Goal: Task Accomplishment & Management: Manage account settings

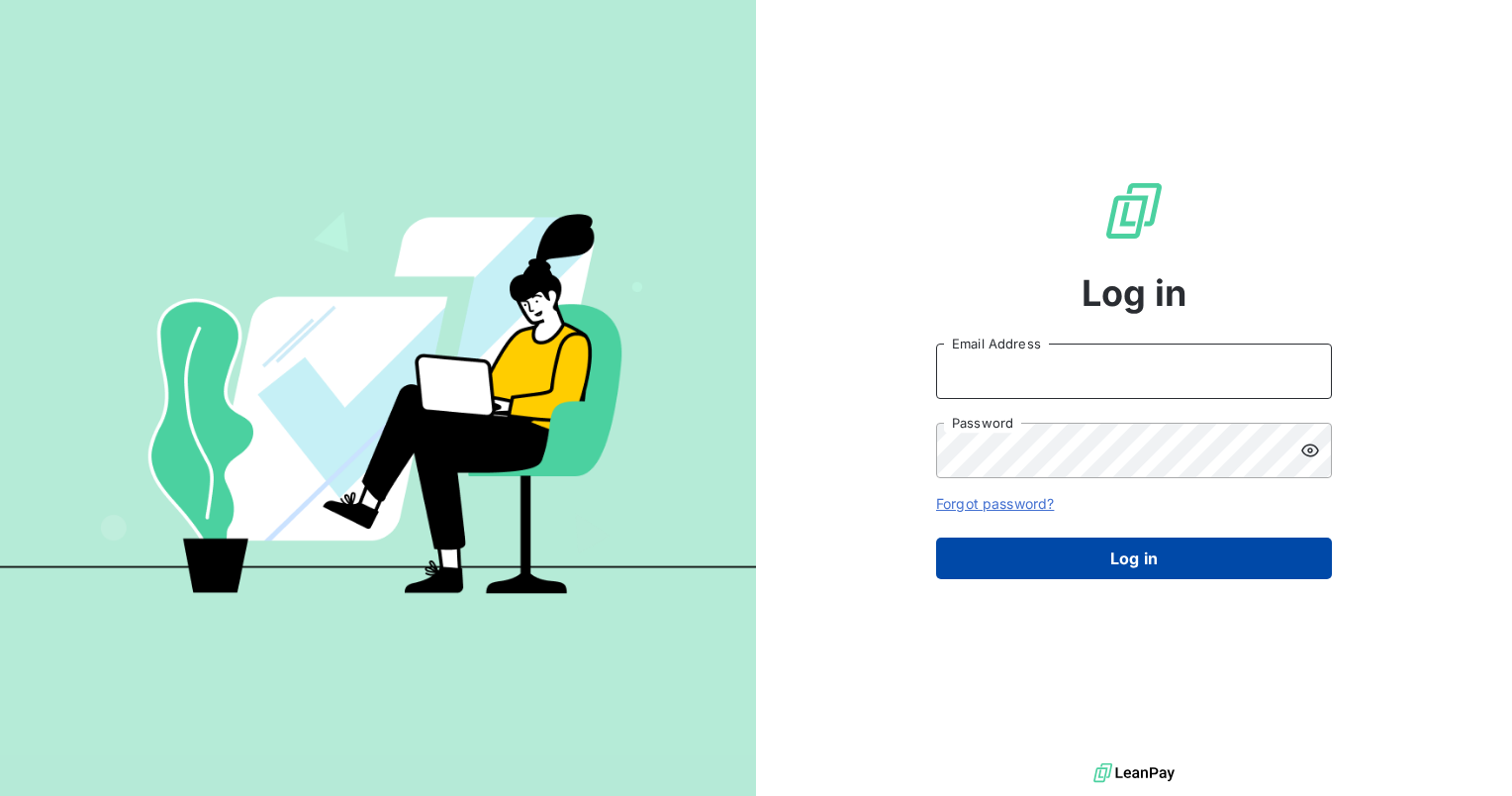
type input "[PERSON_NAME][EMAIL_ADDRESS][PERSON_NAME][DOMAIN_NAME]"
click at [1127, 554] on button "Log in" at bounding box center [1134, 558] width 396 height 42
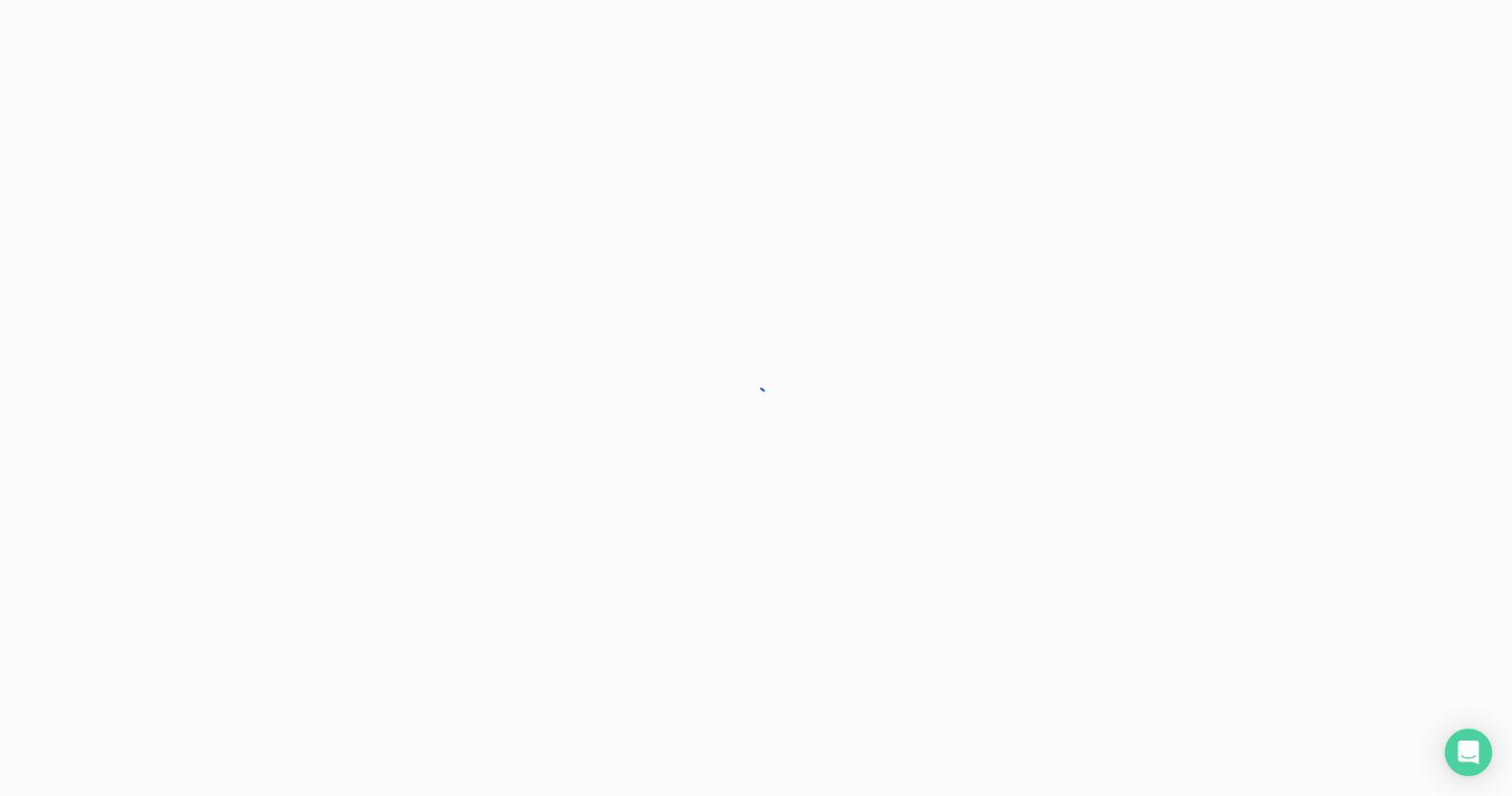
click at [1127, 554] on div at bounding box center [756, 398] width 1512 height 796
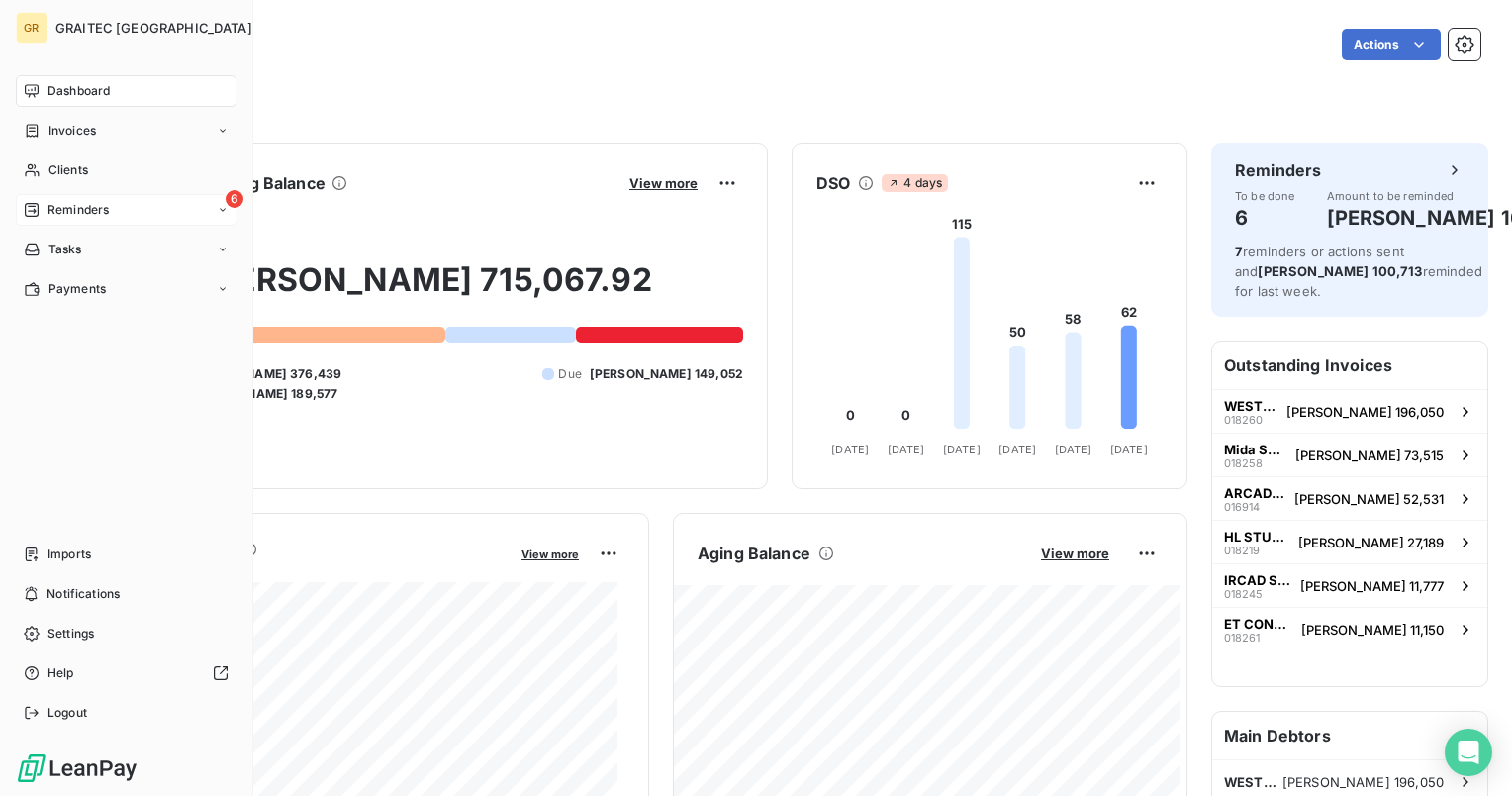
click at [71, 213] on span "Reminders" at bounding box center [78, 210] width 61 height 18
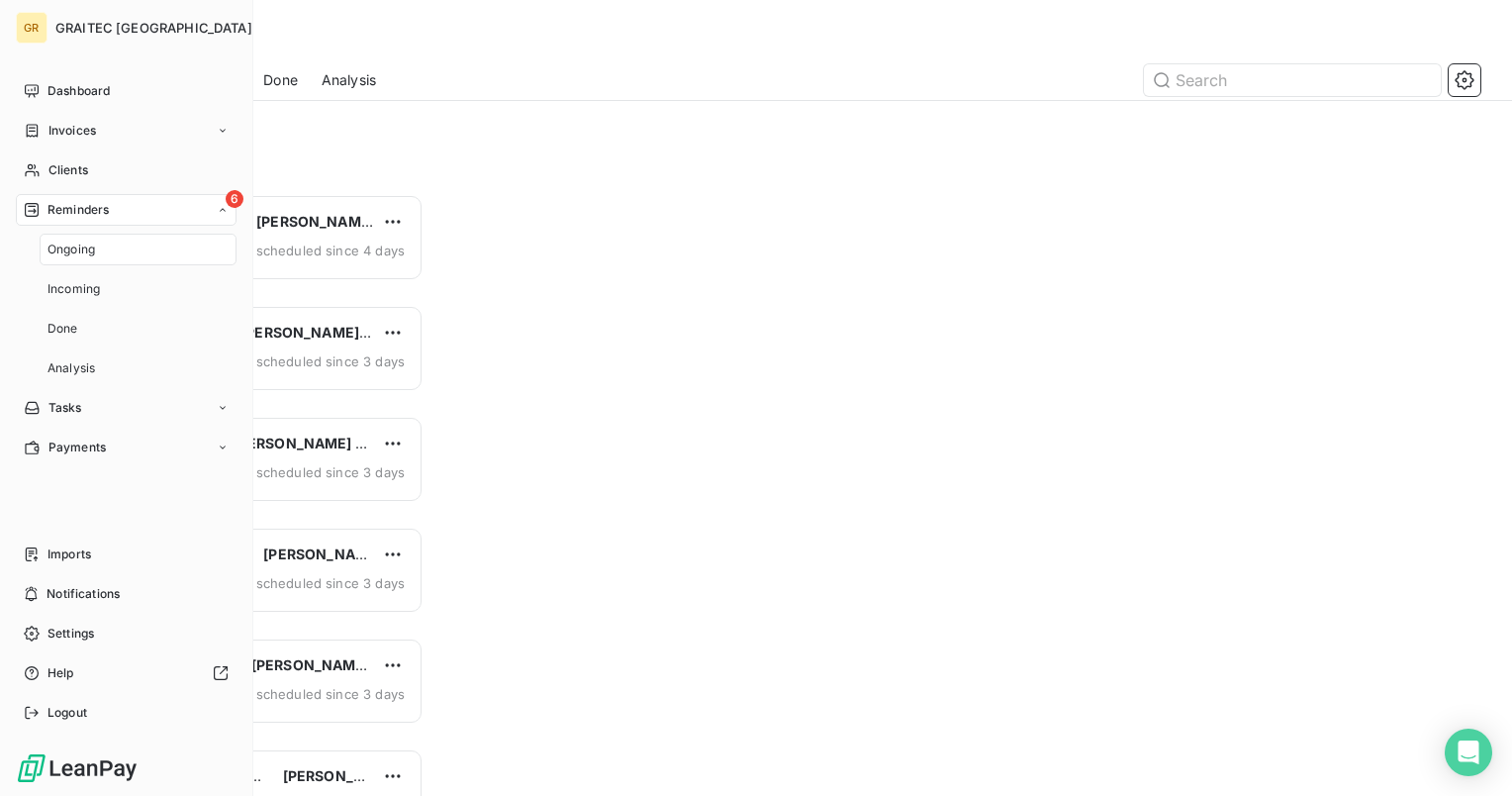
click at [71, 213] on span "Reminders" at bounding box center [78, 210] width 61 height 18
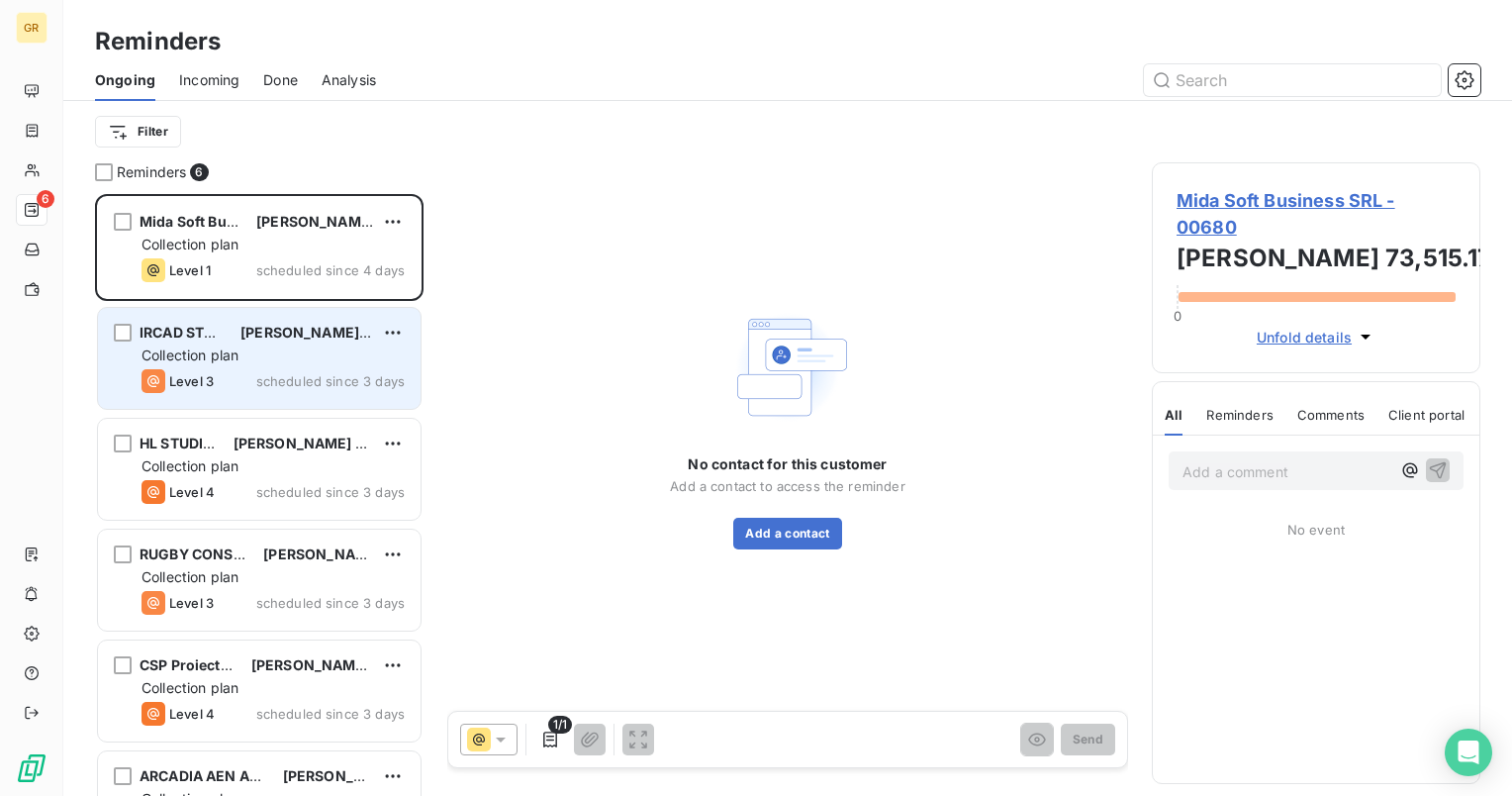
click at [264, 381] on span "scheduled since 3 days" at bounding box center [331, 382] width 149 height 16
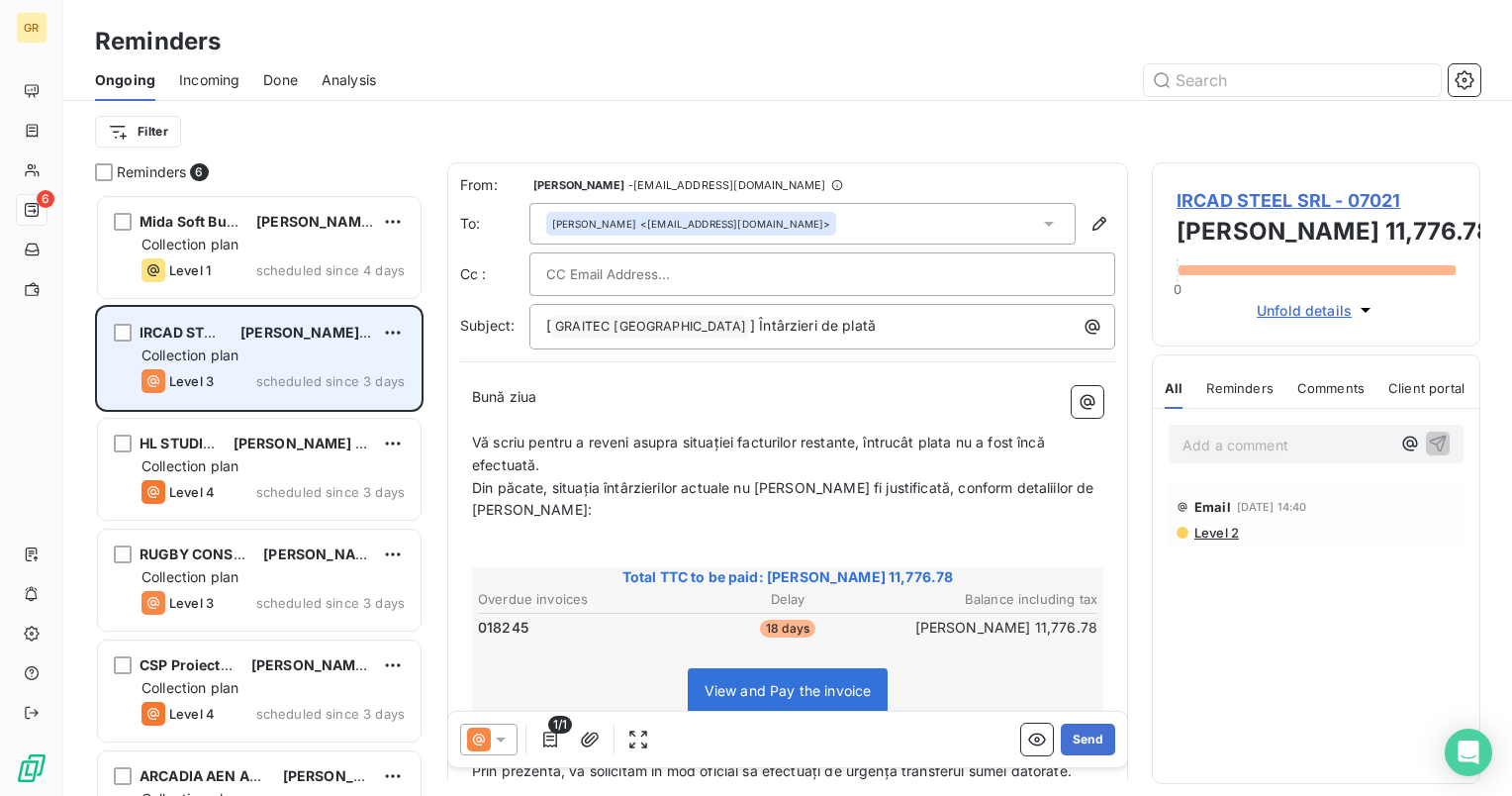
scroll to position [586, 313]
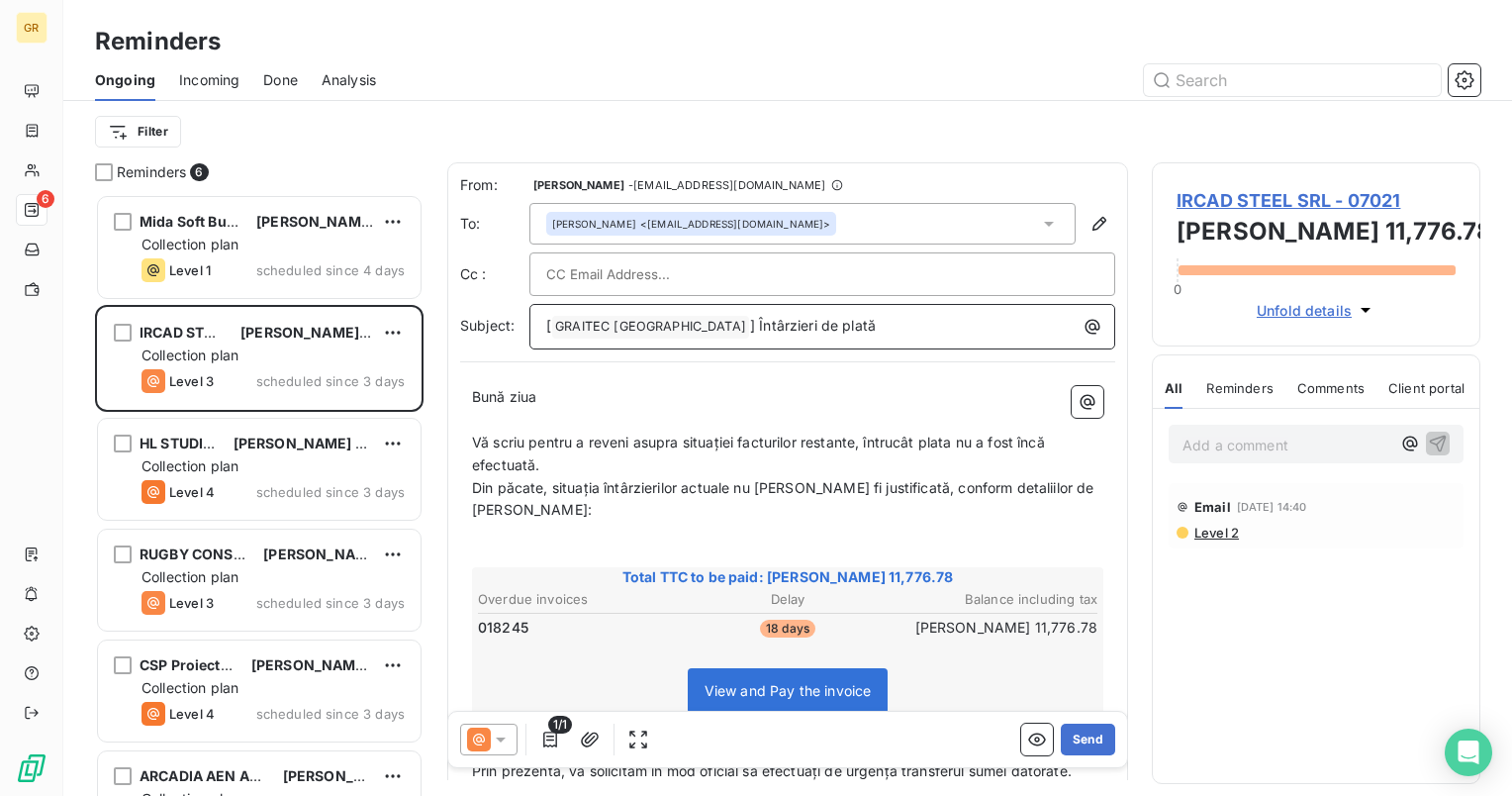
click at [553, 325] on span "GRAITEC [GEOGRAPHIC_DATA] ﻿" at bounding box center [650, 327] width 197 height 23
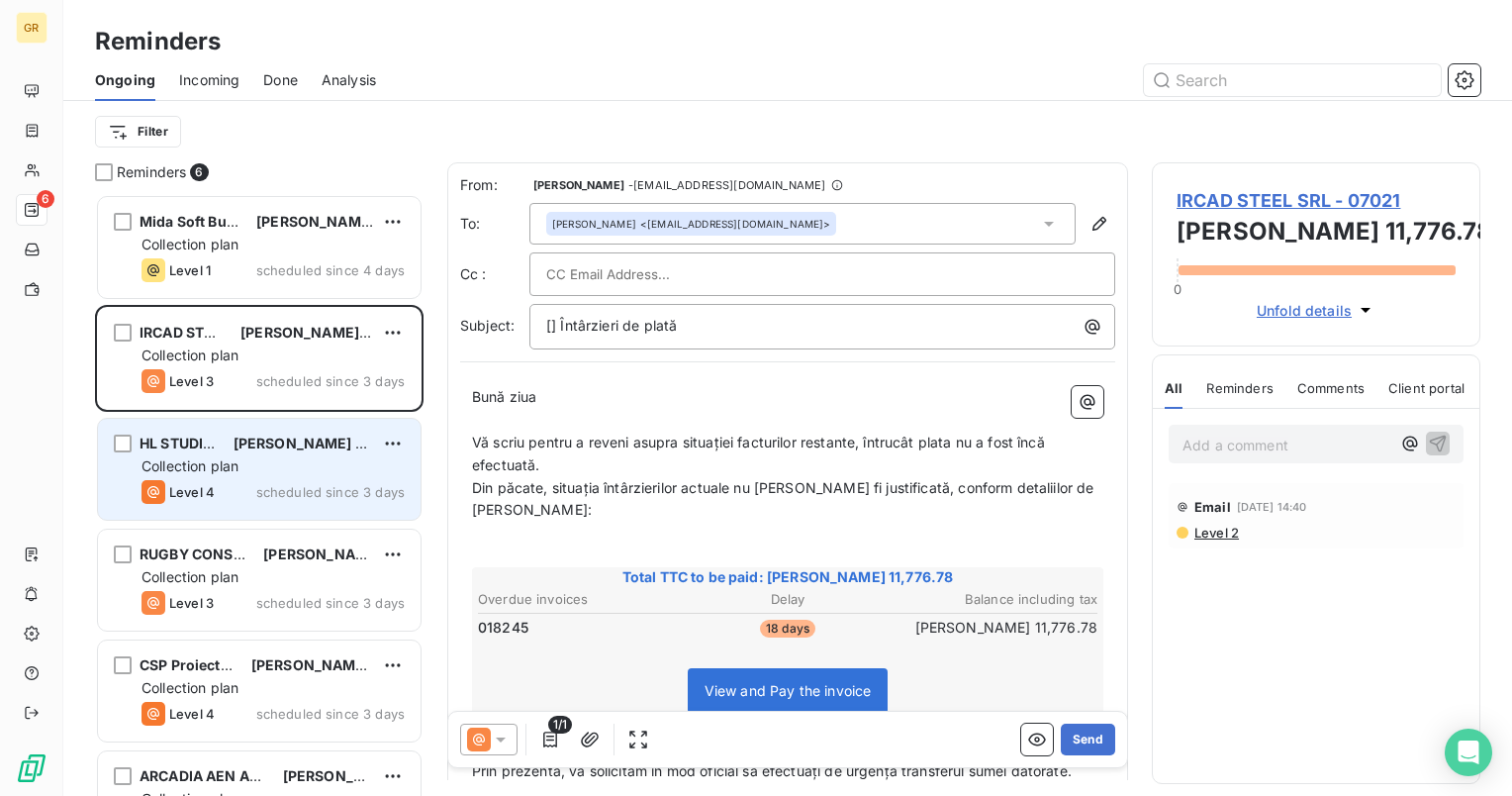
click at [237, 477] on div "HL STUDIO SRL [PERSON_NAME] 27,188.77 Collection plan Level 4 scheduled since 3…" at bounding box center [260, 470] width 323 height 101
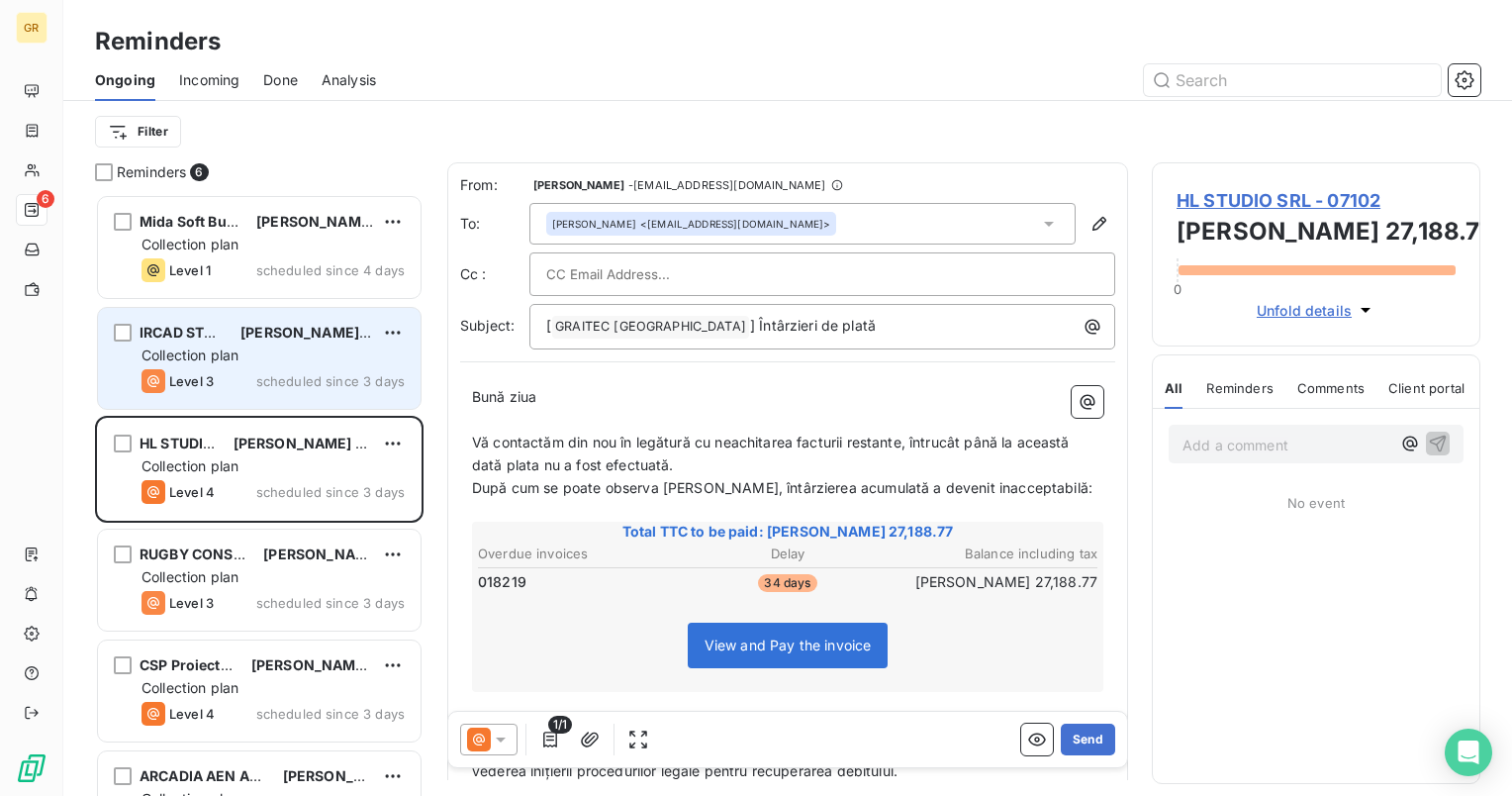
click at [225, 378] on div "Level 3 scheduled since 3 days" at bounding box center [273, 382] width 264 height 24
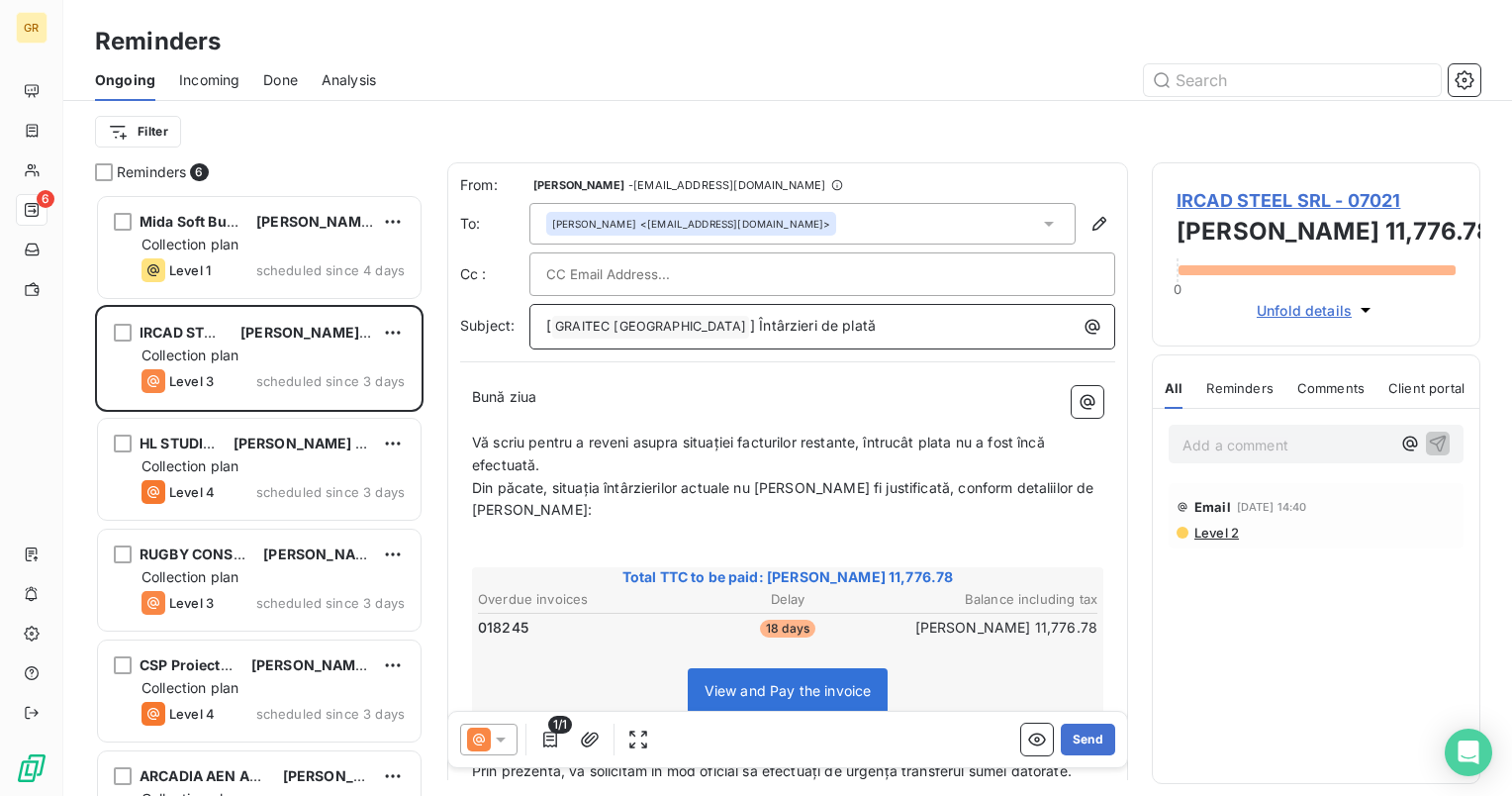
click at [750, 324] on span "] Întârzieri de plată" at bounding box center [812, 325] width 126 height 17
click at [552, 322] on span "GRAITEC [GEOGRAPHIC_DATA] ﻿" at bounding box center [650, 327] width 197 height 23
click at [554, 322] on span "GRAITEC [GEOGRAPHIC_DATA] ﻿" at bounding box center [650, 327] width 197 height 23
click at [1081, 744] on button "Send" at bounding box center [1088, 739] width 54 height 32
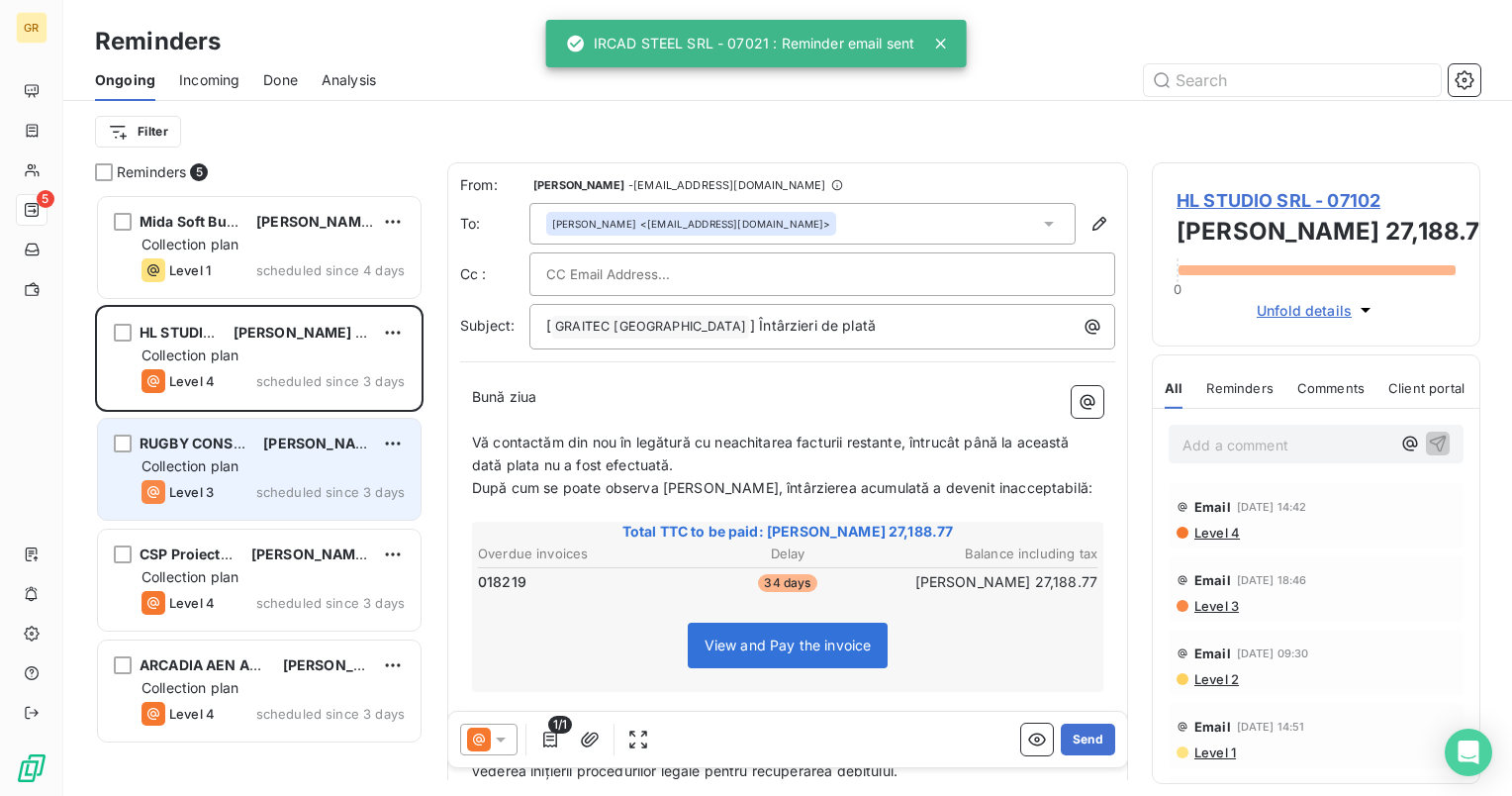
click at [229, 470] on span "Collection plan" at bounding box center [190, 466] width 97 height 17
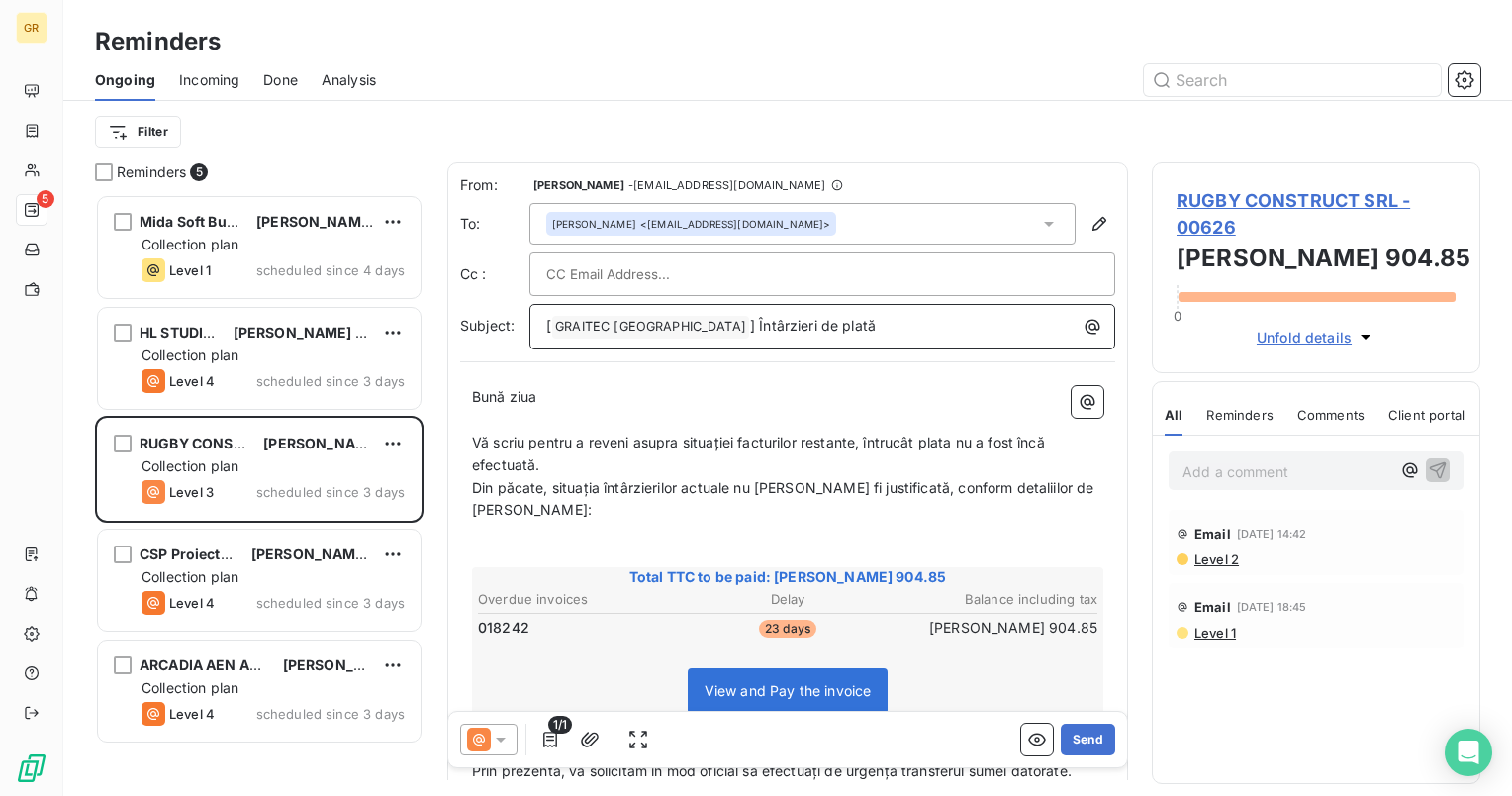
click at [750, 326] on span "] Întârzieri de plată" at bounding box center [812, 325] width 126 height 17
click at [552, 329] on span "GRAITEC [GEOGRAPHIC_DATA] ﻿" at bounding box center [650, 327] width 197 height 23
click at [554, 336] on span "GRAITEC [GEOGRAPHIC_DATA] ﻿" at bounding box center [650, 327] width 197 height 23
click at [552, 330] on span "GRAITEC [GEOGRAPHIC_DATA] ﻿" at bounding box center [650, 327] width 197 height 23
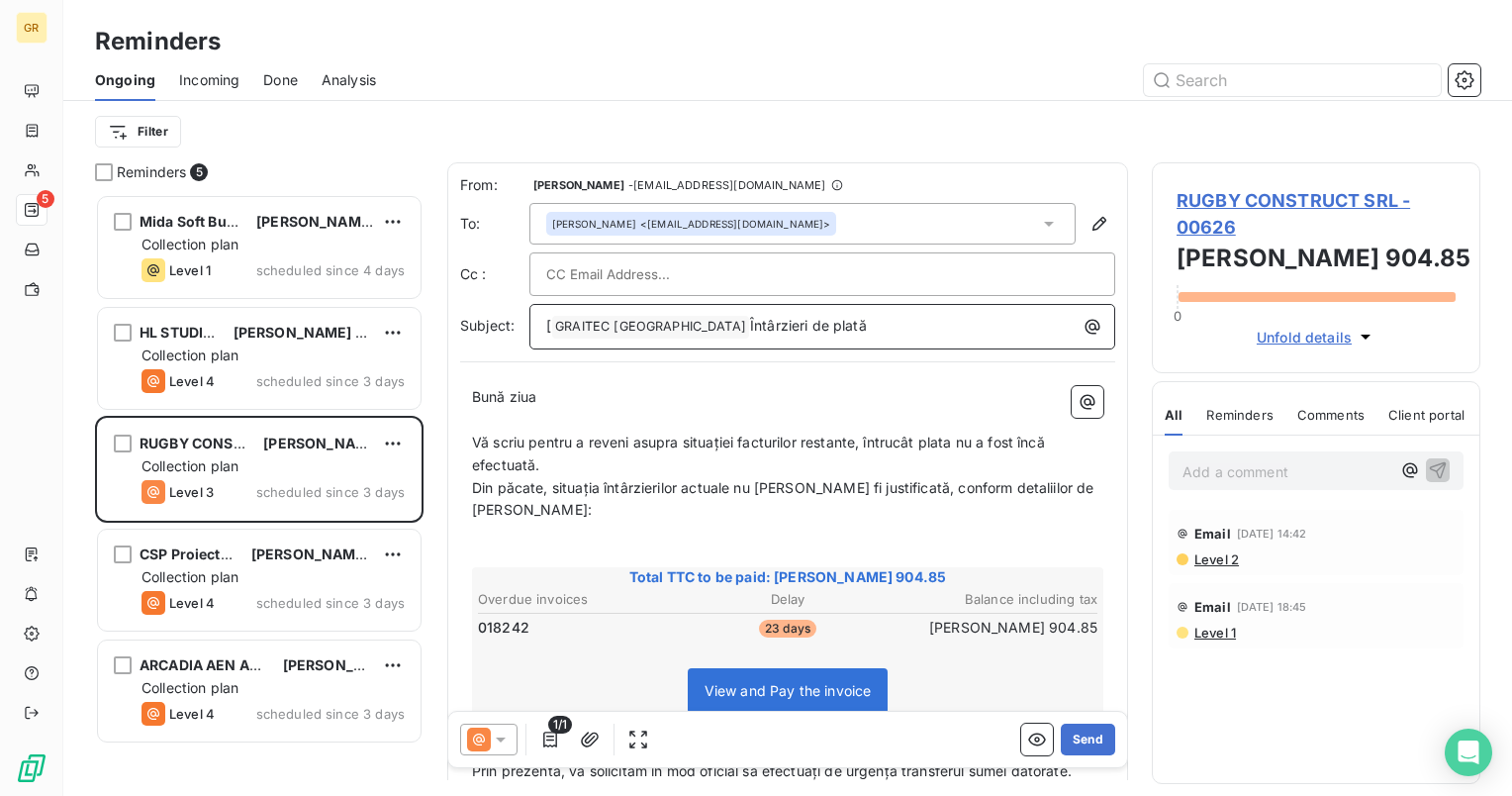
click at [544, 331] on div "[ GRAITEC ROMANIA ﻿ Întârzieri de plată" at bounding box center [821, 325] width 572 height 28
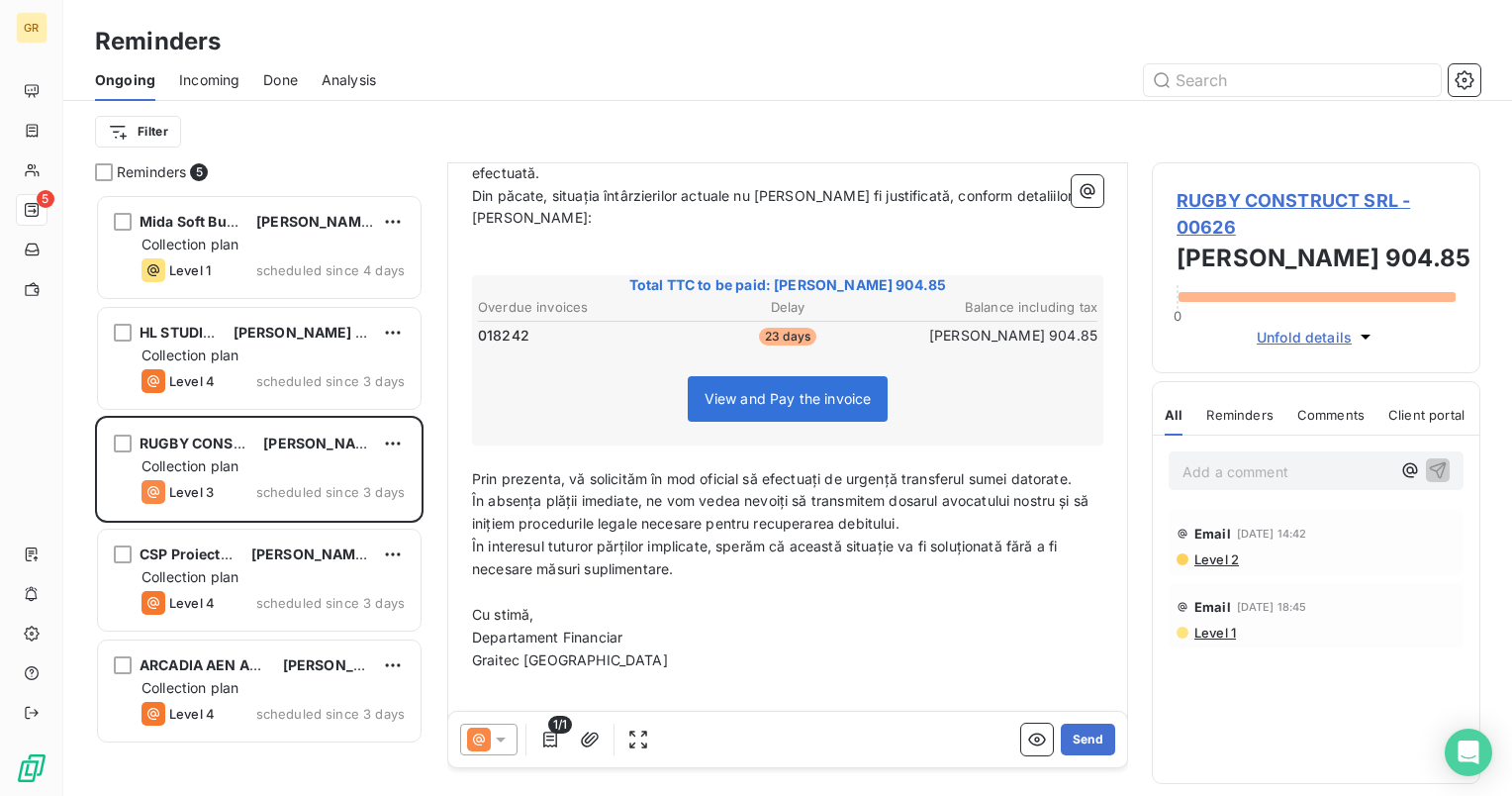
scroll to position [299, 0]
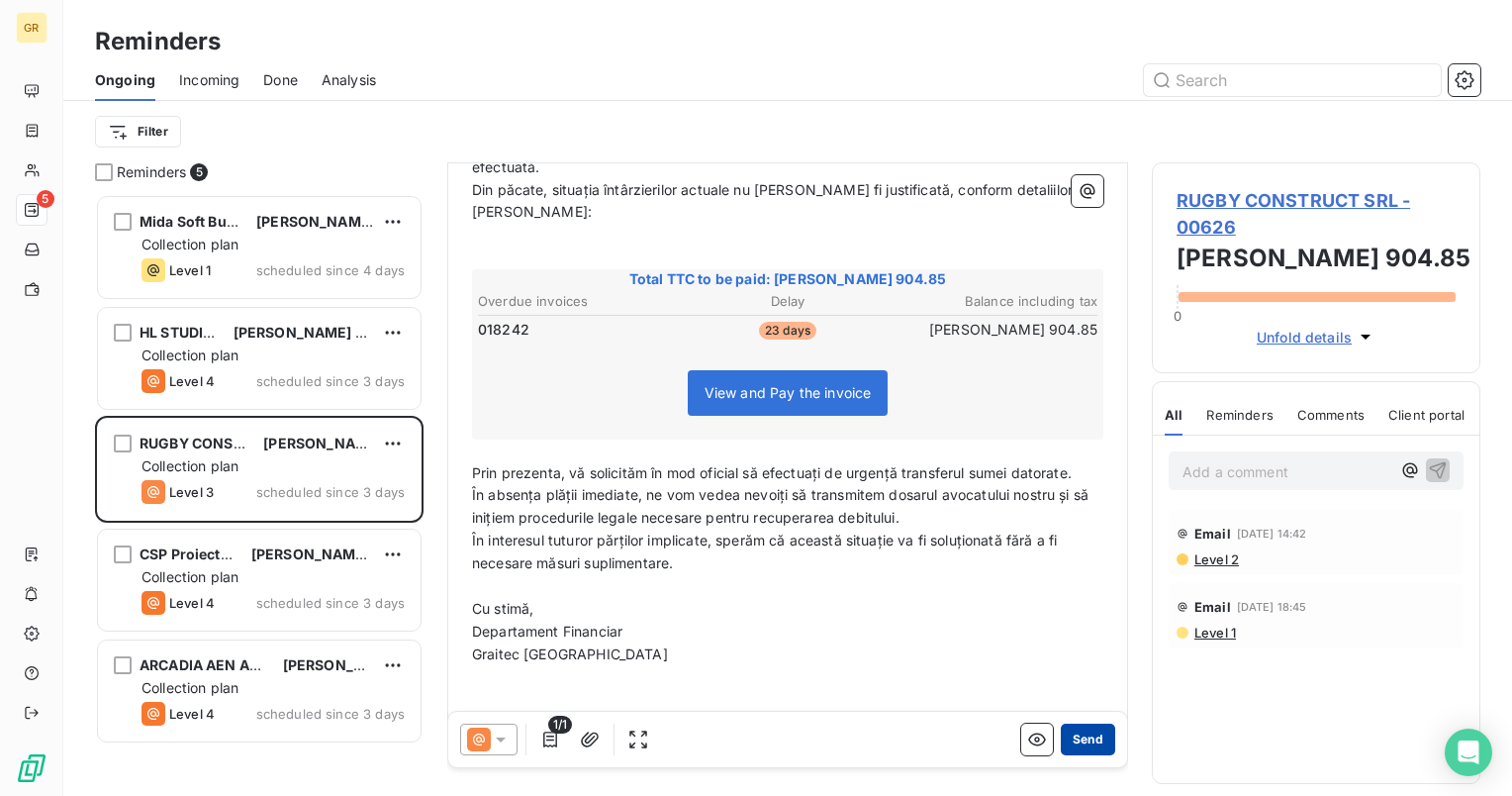
click at [1073, 736] on button "Send" at bounding box center [1088, 739] width 54 height 32
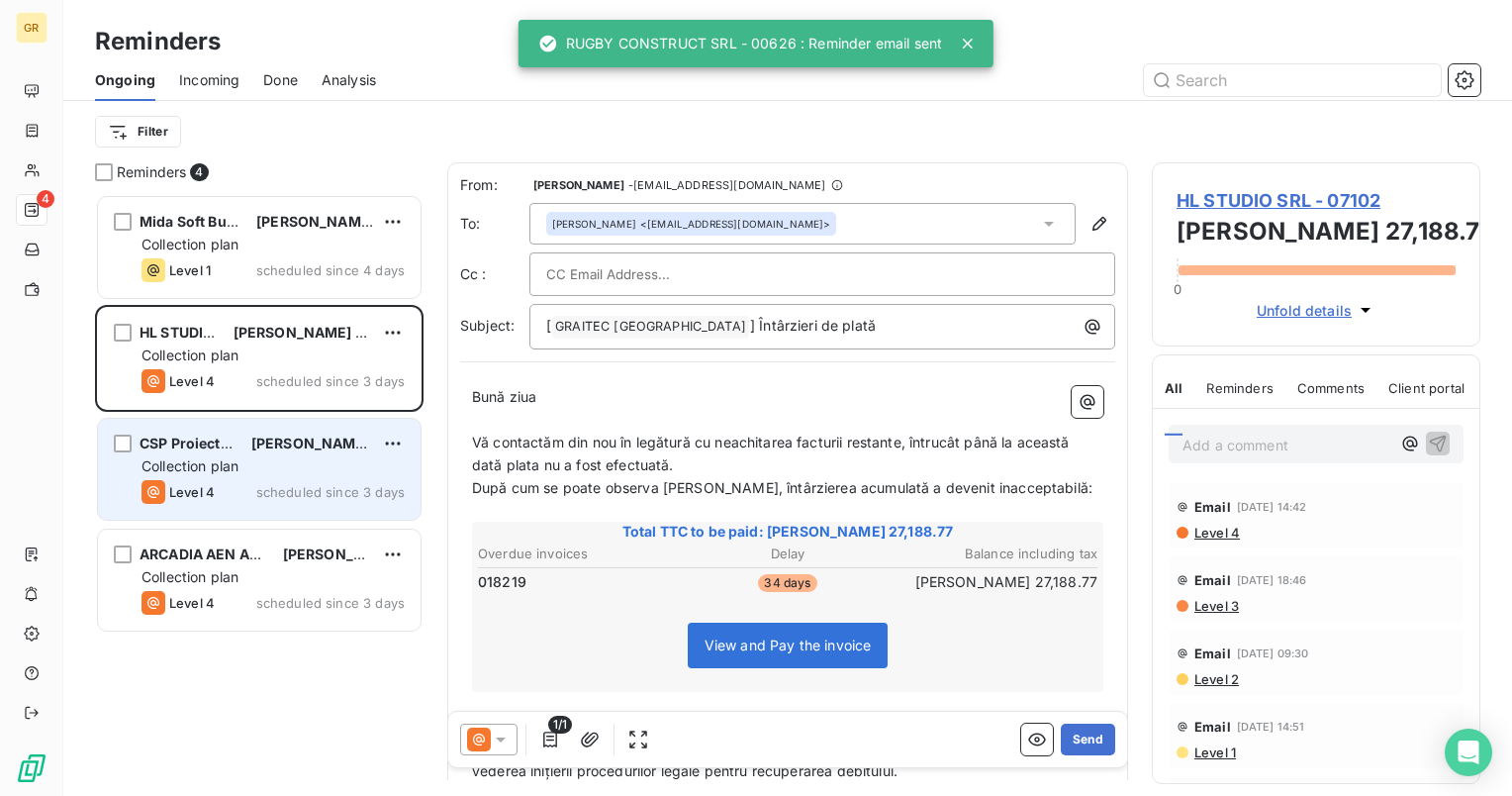
click at [234, 461] on span "Collection plan" at bounding box center [190, 466] width 97 height 17
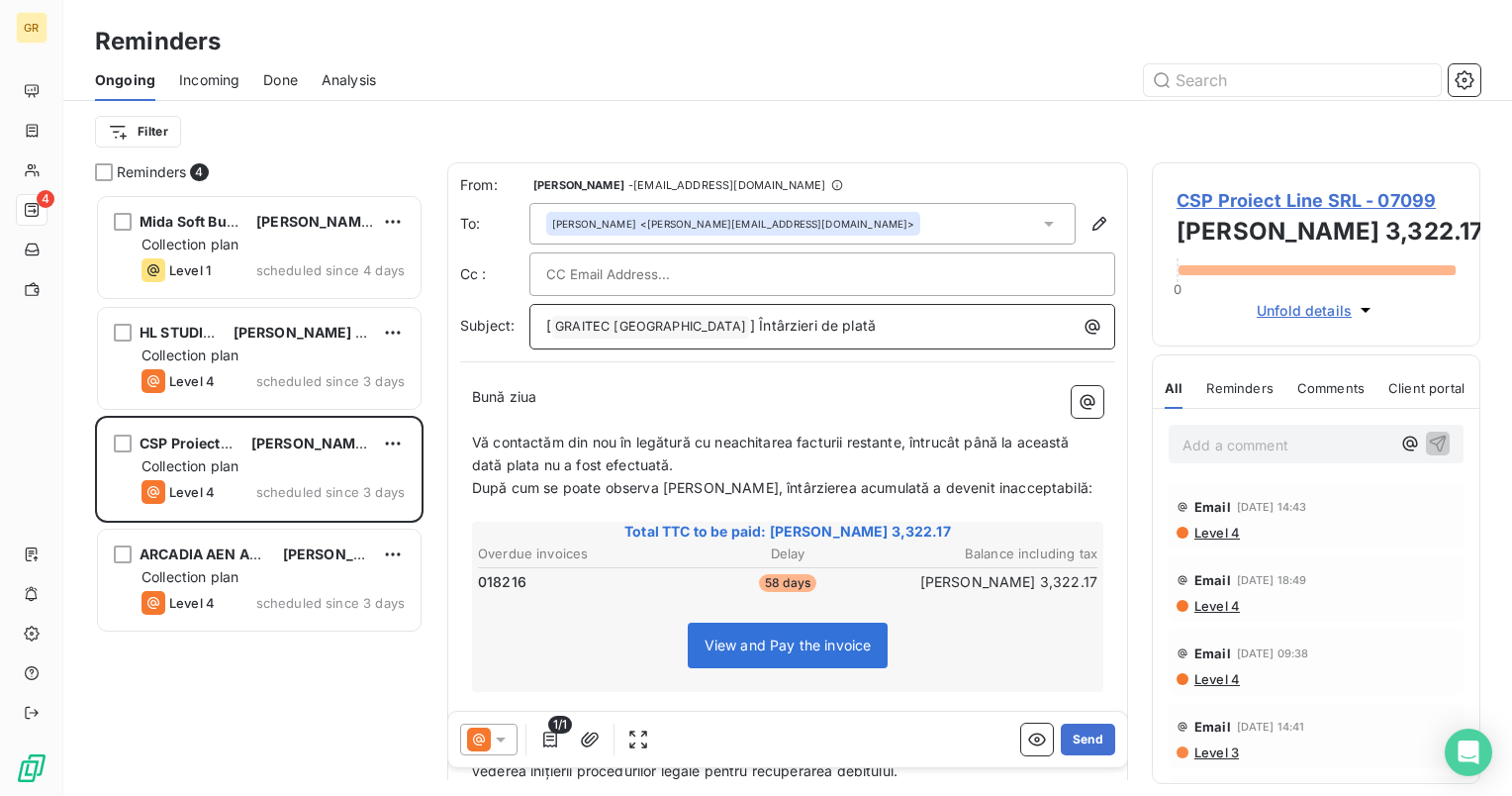
click at [676, 327] on span "GRAITEC [GEOGRAPHIC_DATA] ﻿" at bounding box center [650, 327] width 197 height 23
click at [549, 321] on span "[" at bounding box center [548, 325] width 5 height 17
click at [538, 317] on div "[ GRAITEC ROMANIA ﻿ Întârzieri de plată" at bounding box center [821, 325] width 572 height 28
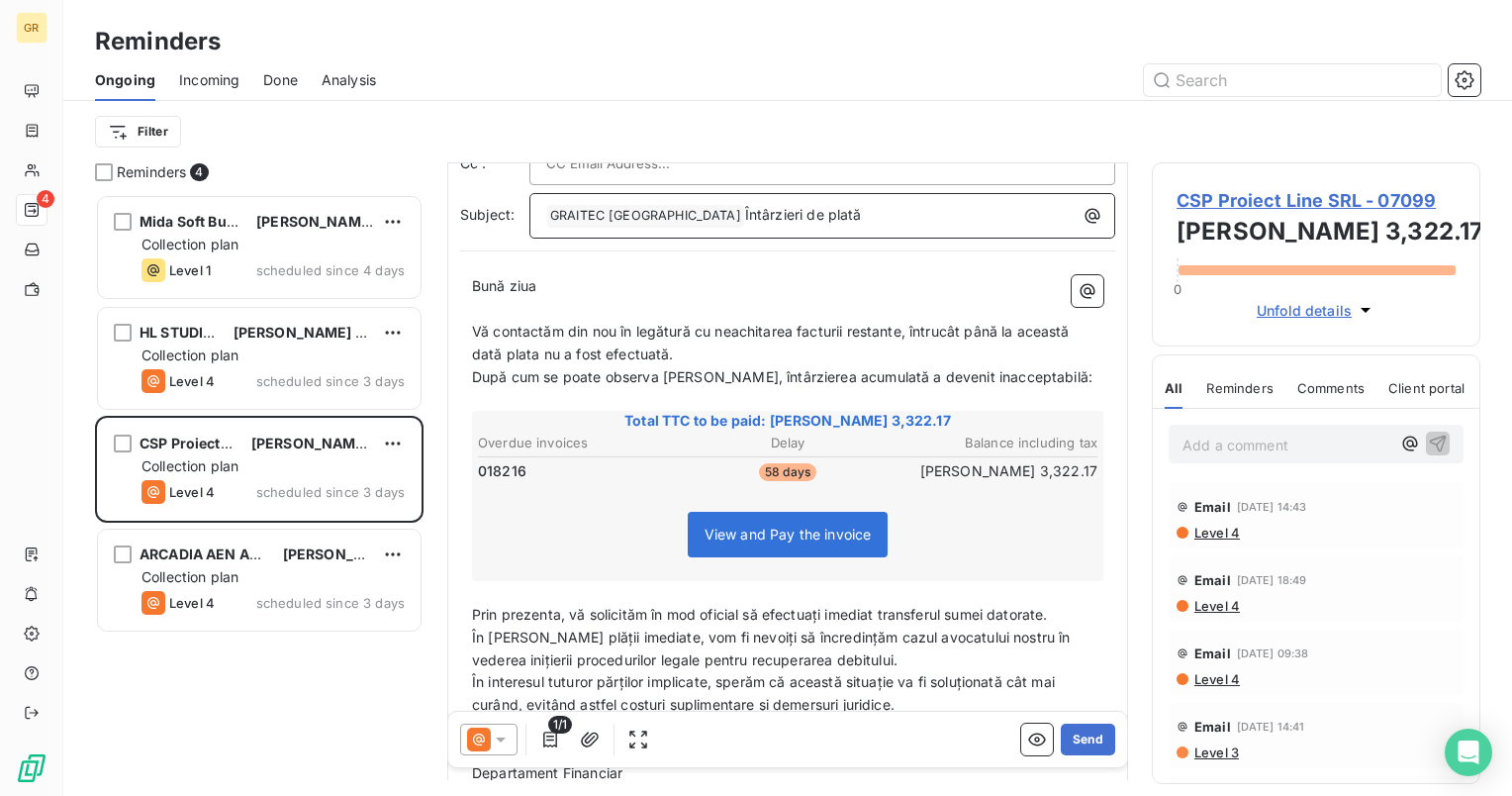
scroll to position [265, 0]
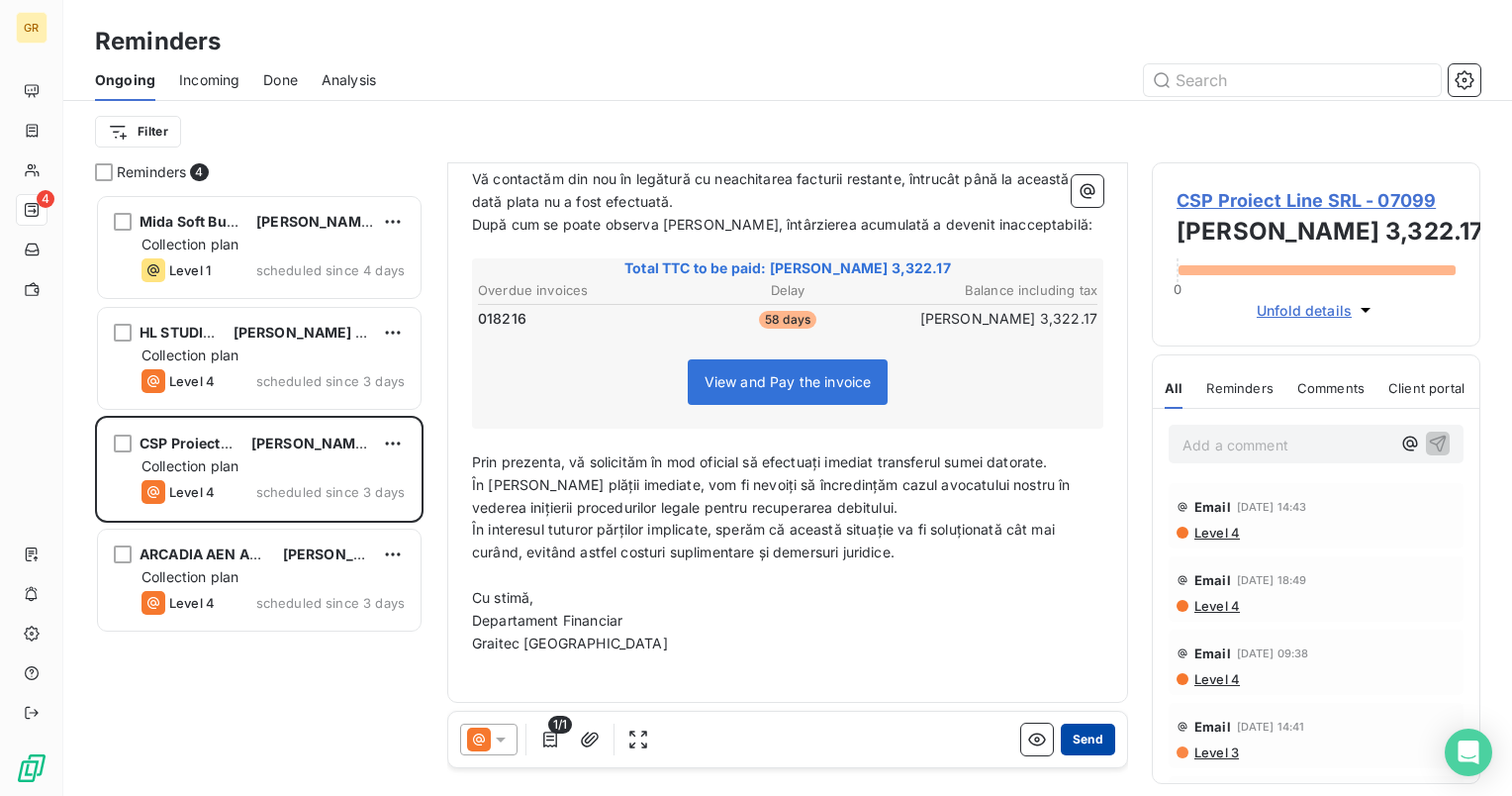
click at [1077, 735] on button "Send" at bounding box center [1088, 739] width 54 height 32
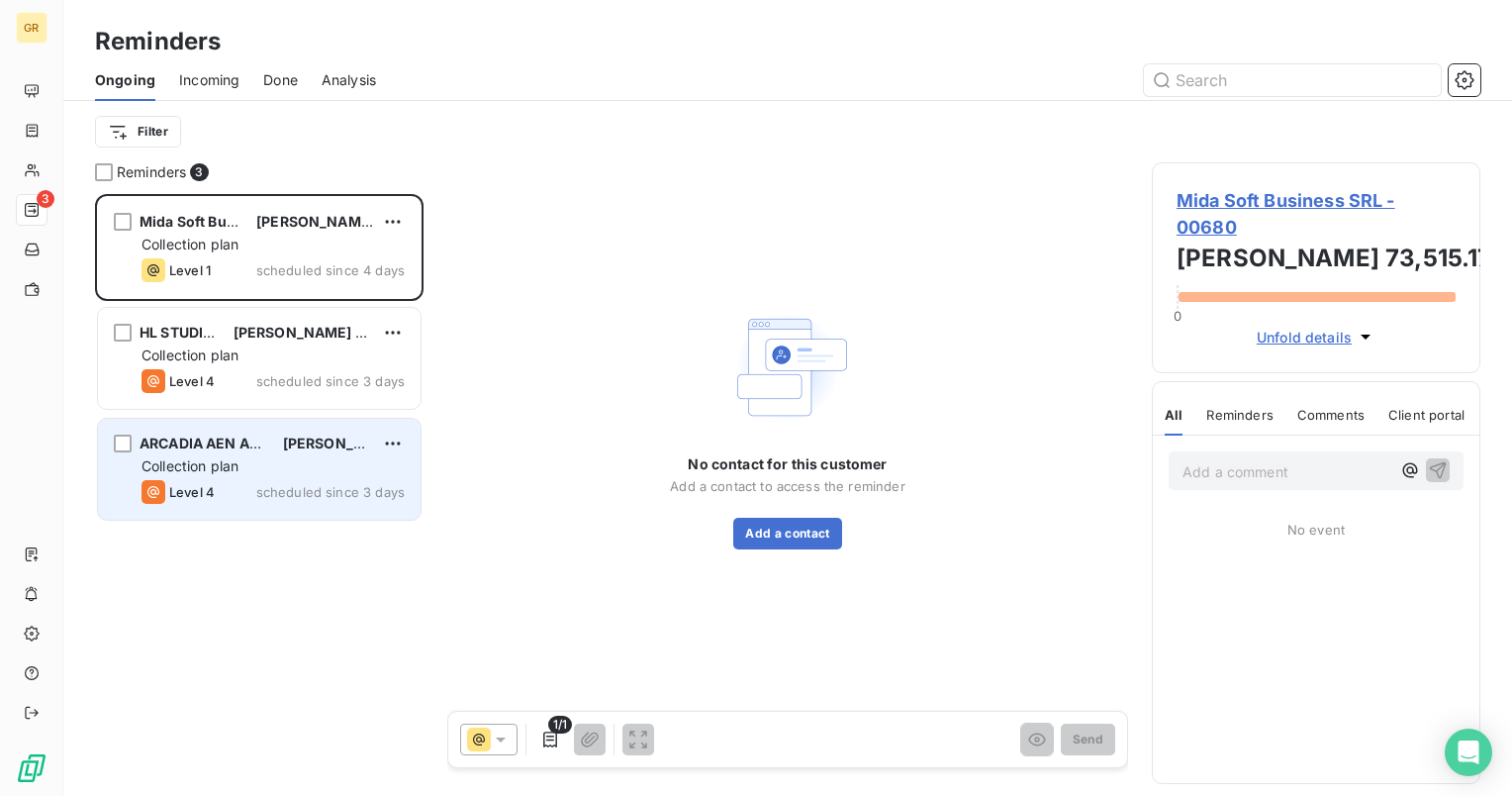
click at [222, 478] on div "ARCADIA AEN ARCHITECTURE & PM SRL [PERSON_NAME] 52,530.56 Collection plan Level…" at bounding box center [260, 470] width 323 height 101
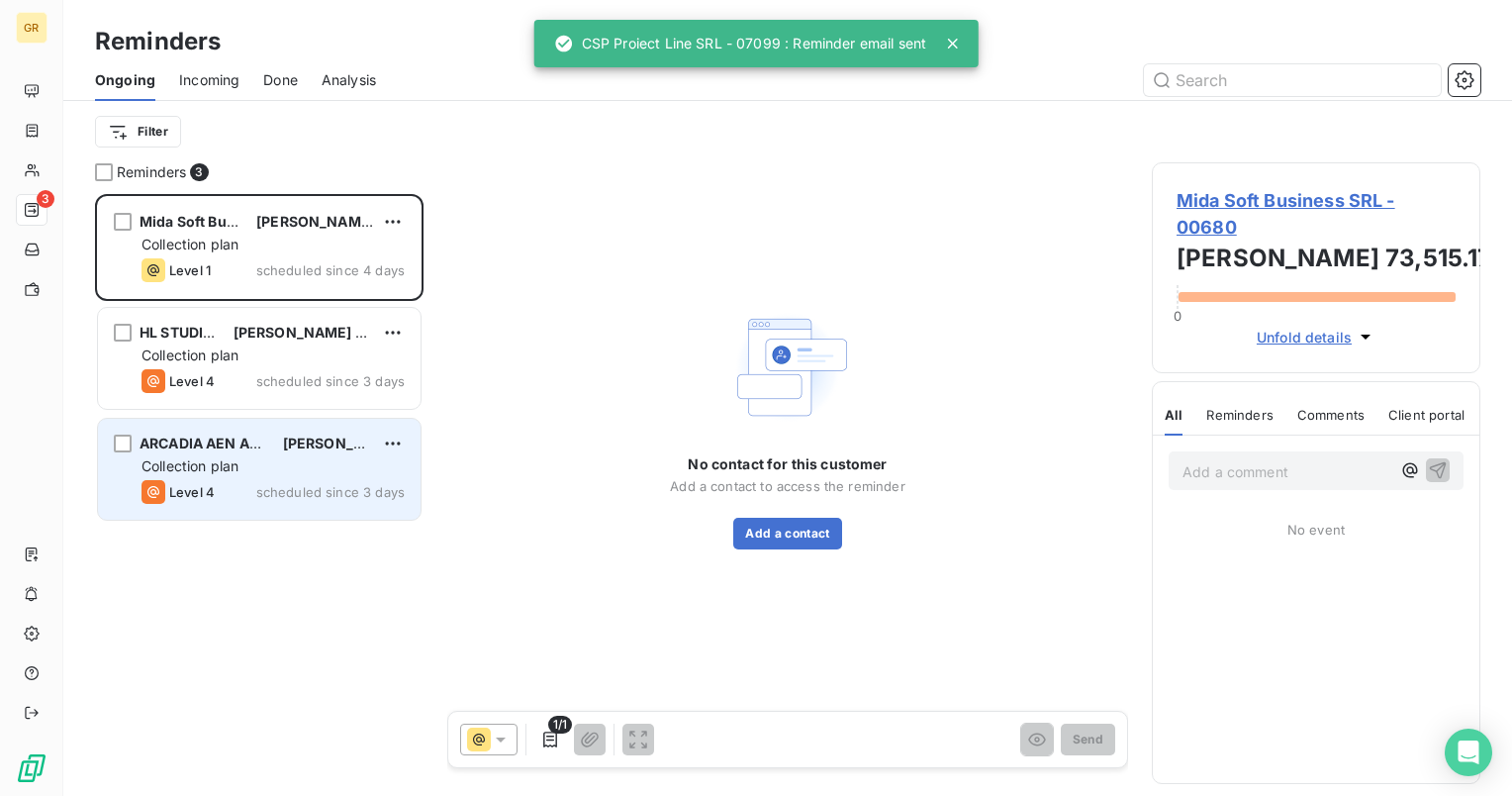
click at [222, 478] on div "ARCADIA AEN ARCHITECTURE & PM SRL [PERSON_NAME] 52,530.56 Collection plan Level…" at bounding box center [260, 470] width 323 height 101
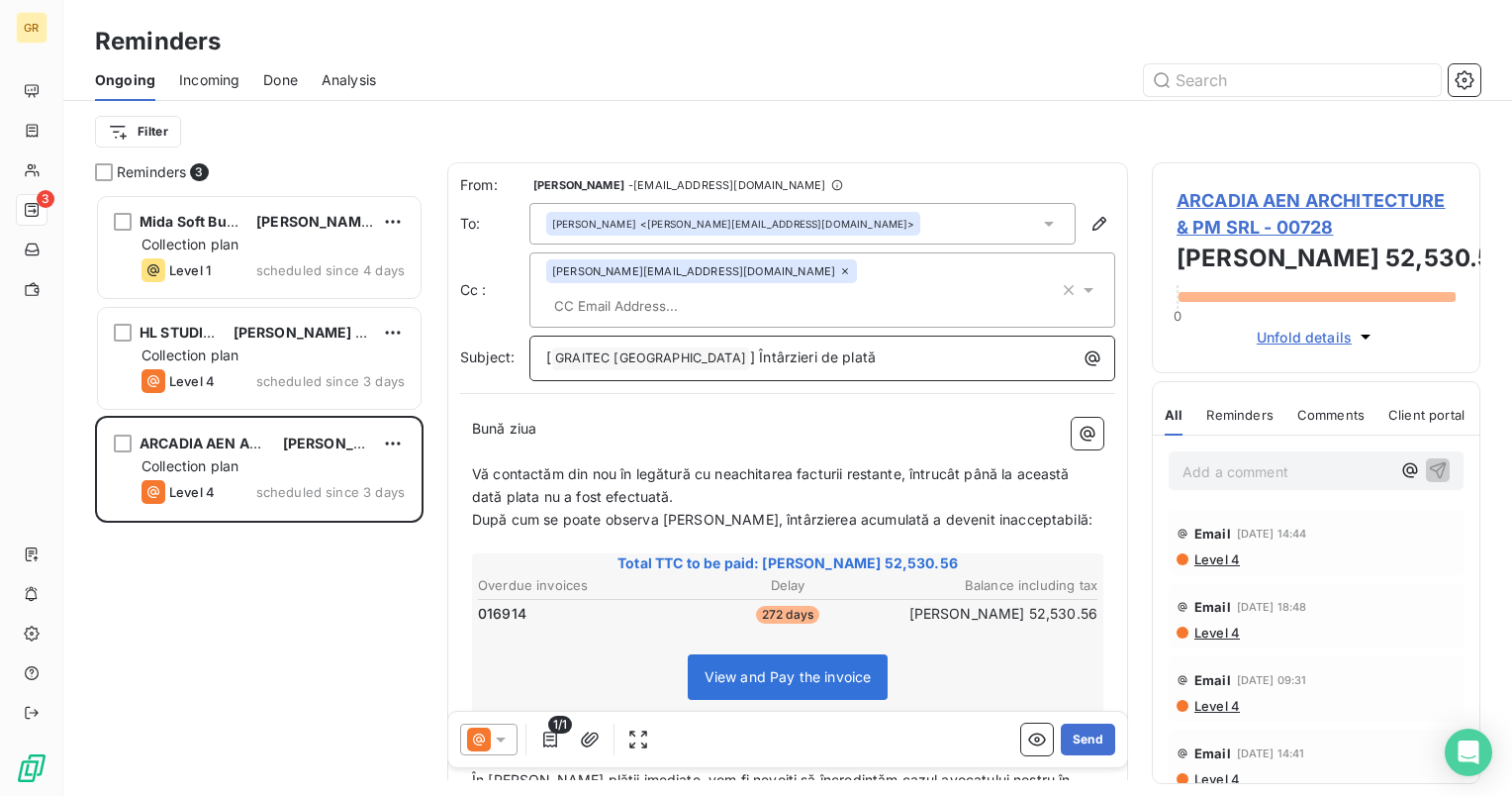
click at [750, 349] on span "] Întârzieri de plată" at bounding box center [812, 357] width 126 height 17
click at [544, 343] on div "[ GRAITEC ROMANIA ﻿ Întârzieri de plată" at bounding box center [821, 357] width 572 height 28
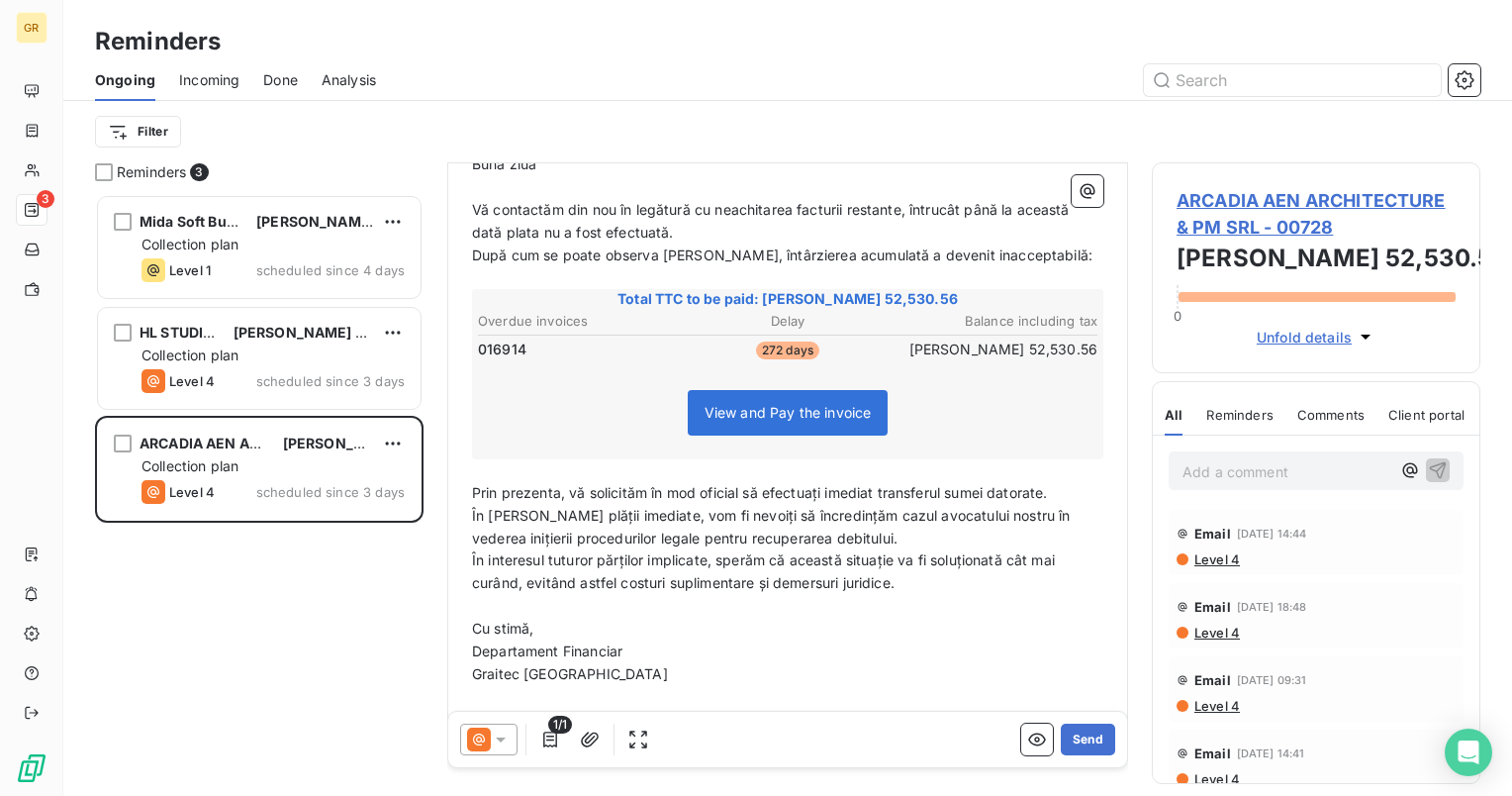
scroll to position [267, 0]
click at [1087, 744] on button "Send" at bounding box center [1088, 739] width 54 height 32
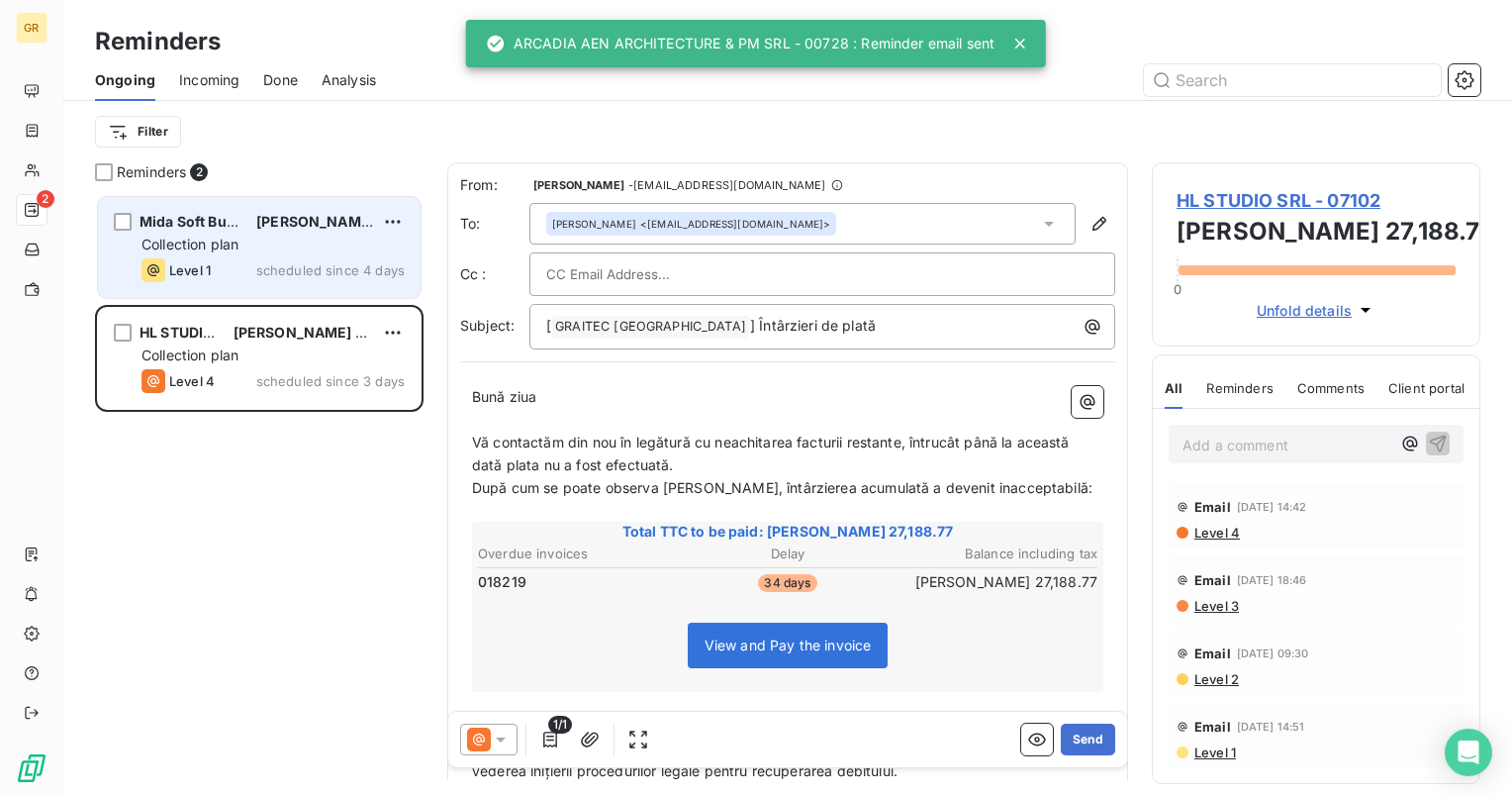
click at [239, 234] on div "Mida Soft Business SRL [PERSON_NAME] 73,515.17 Collection plan Level 1 schedule…" at bounding box center [260, 248] width 323 height 101
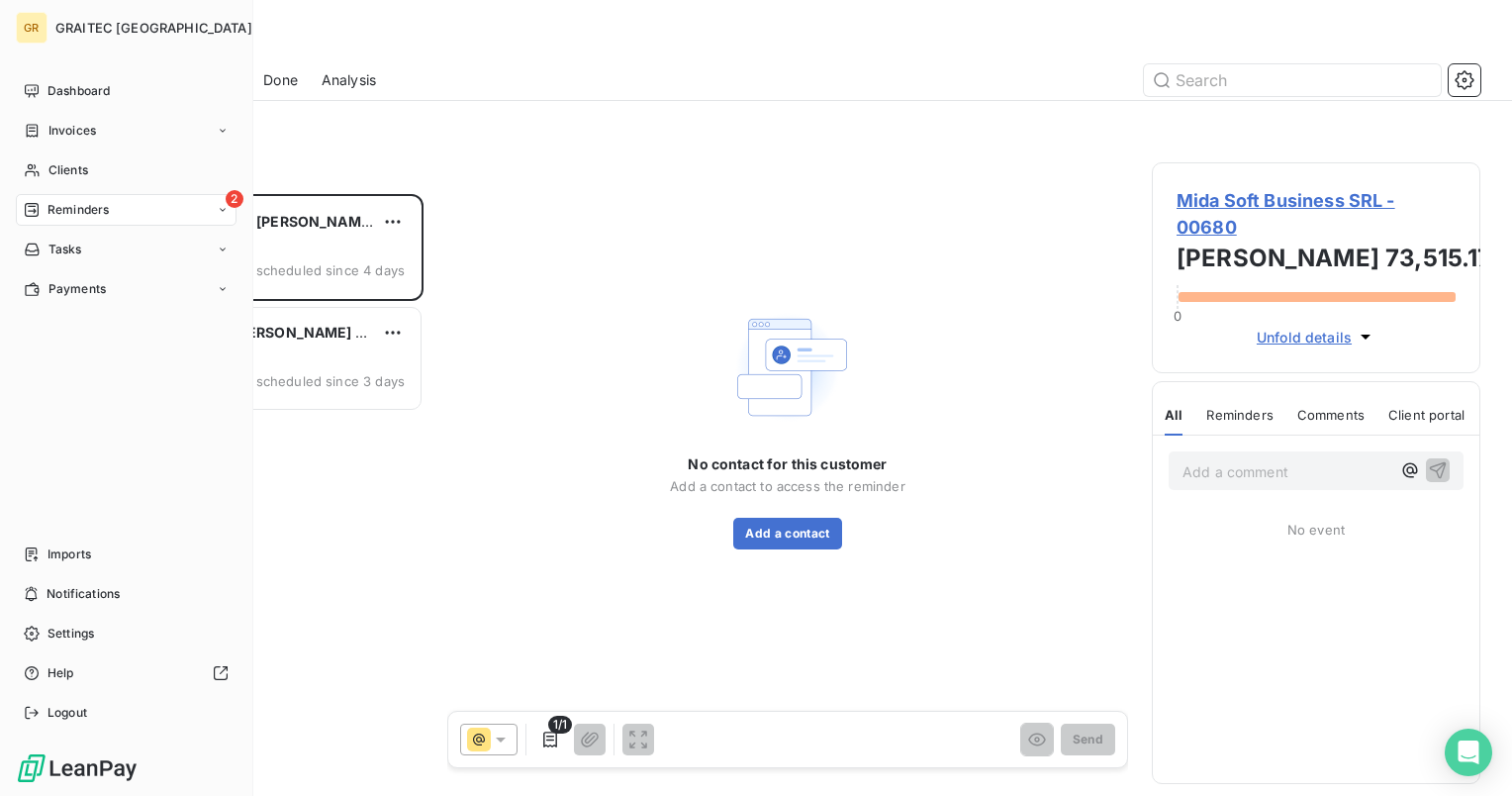
click at [87, 204] on span "Reminders" at bounding box center [78, 210] width 61 height 18
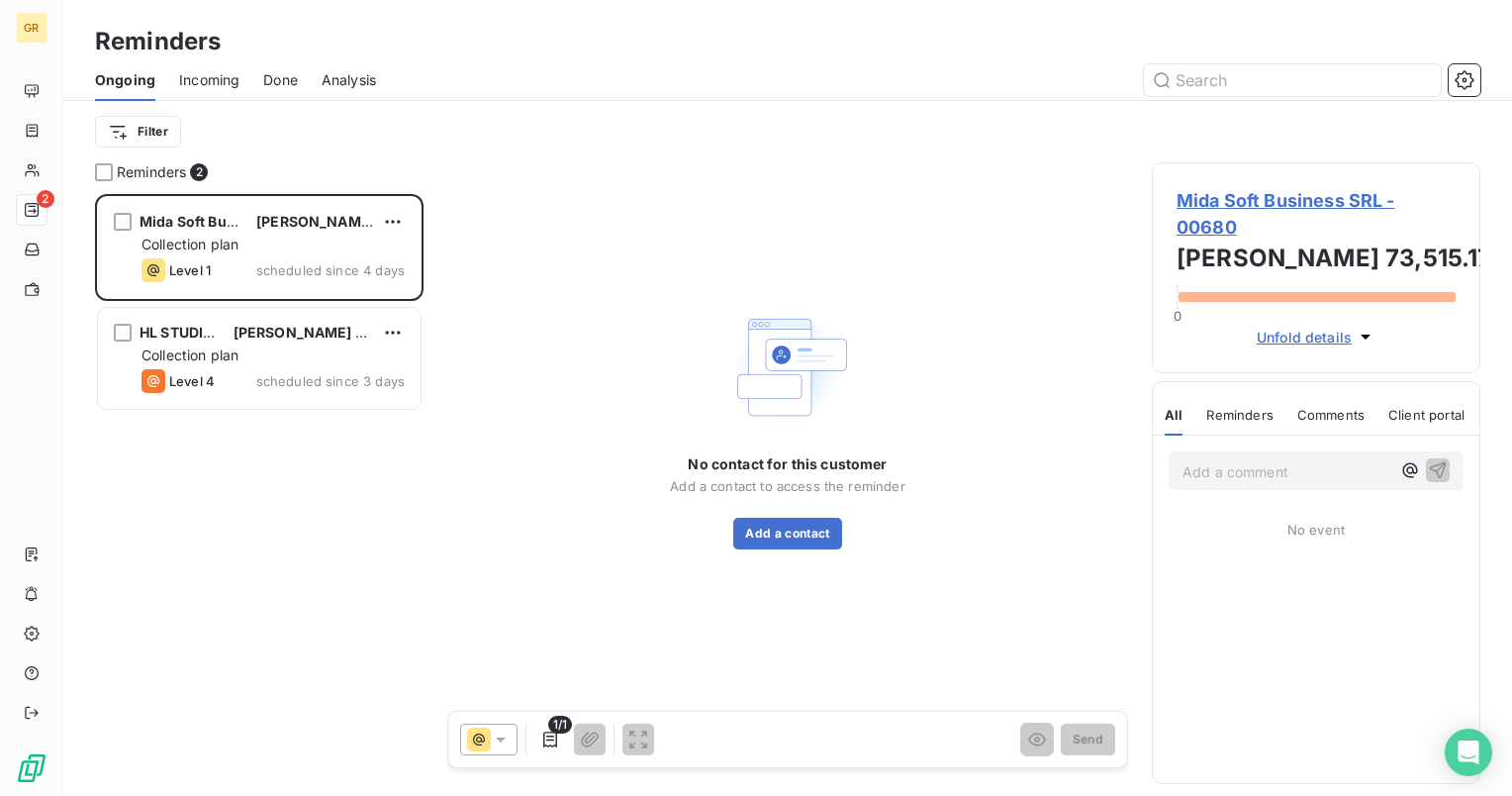
click at [289, 78] on span "Done" at bounding box center [280, 80] width 35 height 20
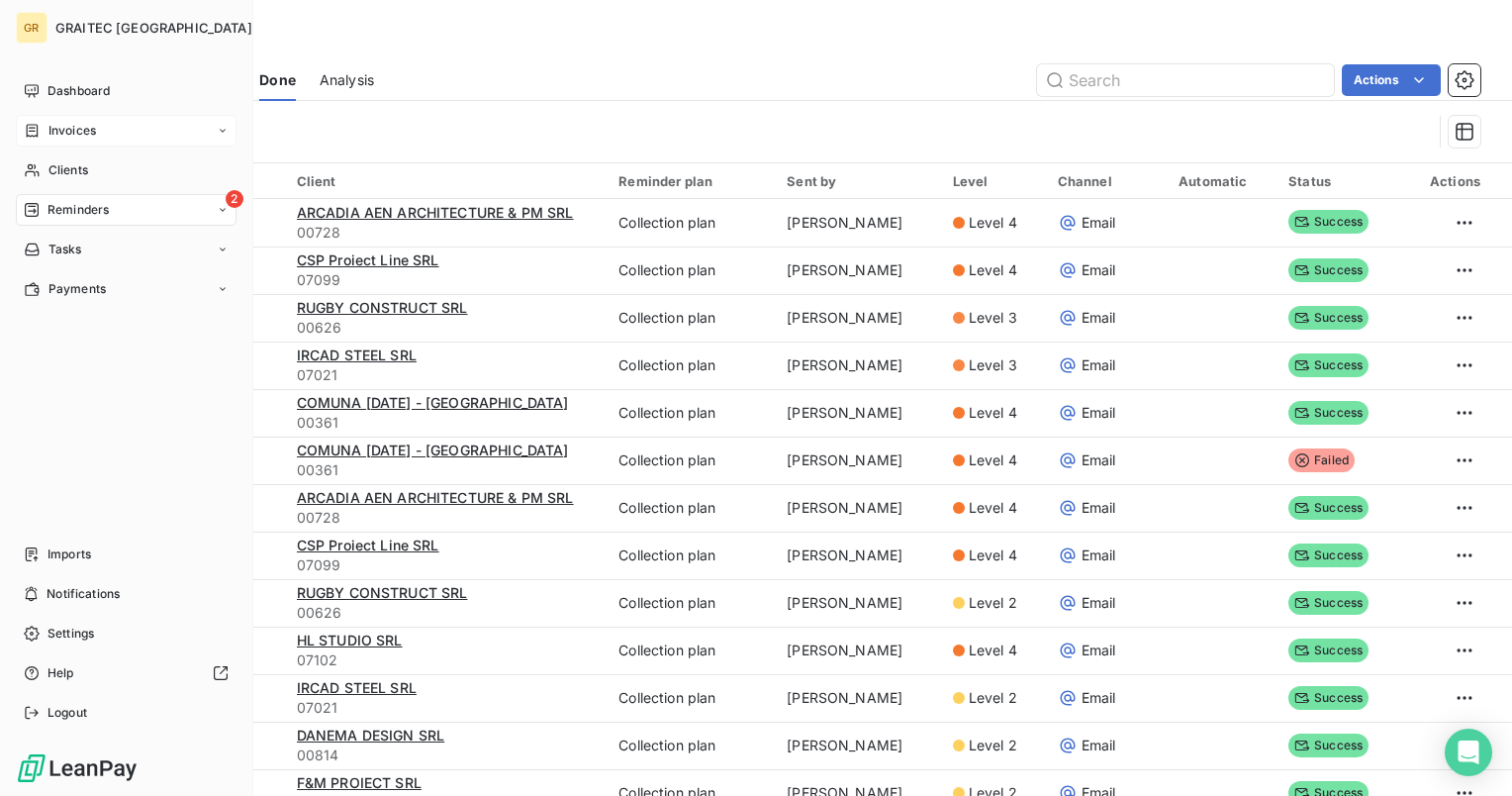
click at [79, 127] on span "Invoices" at bounding box center [72, 131] width 48 height 18
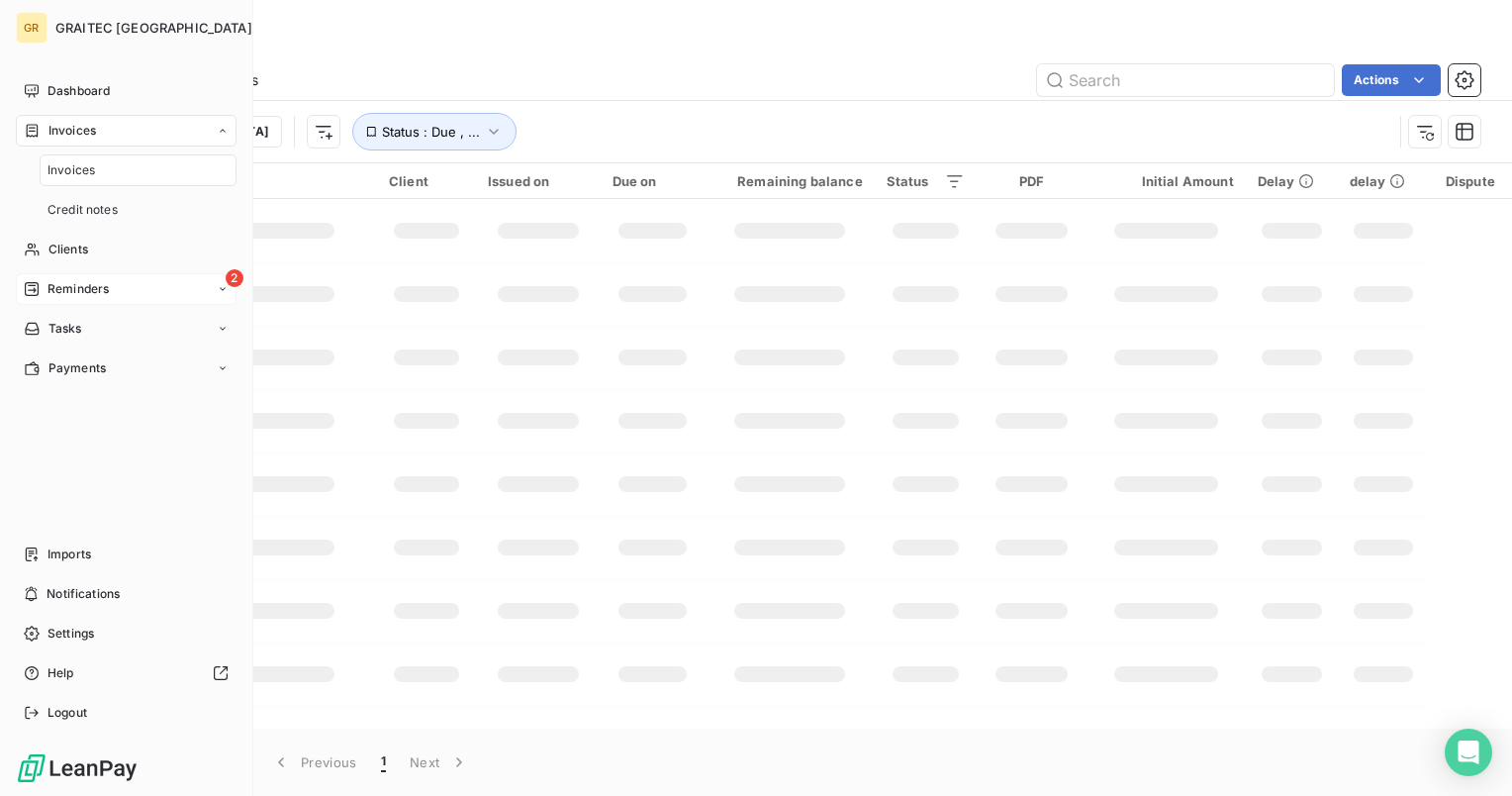
click at [80, 173] on span "Invoices" at bounding box center [71, 171] width 48 height 18
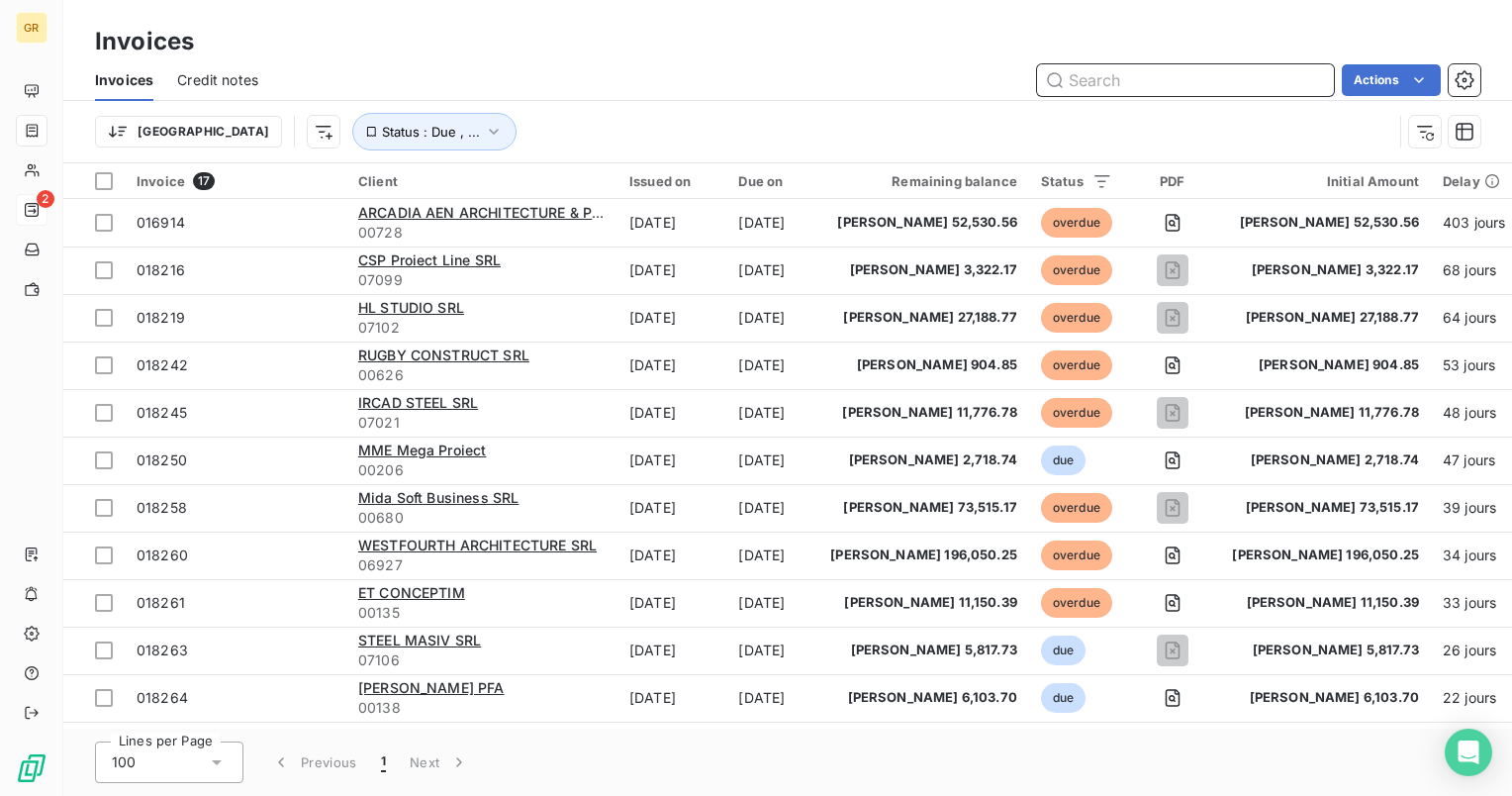
click at [1093, 82] on input "text" at bounding box center [1186, 80] width 297 height 32
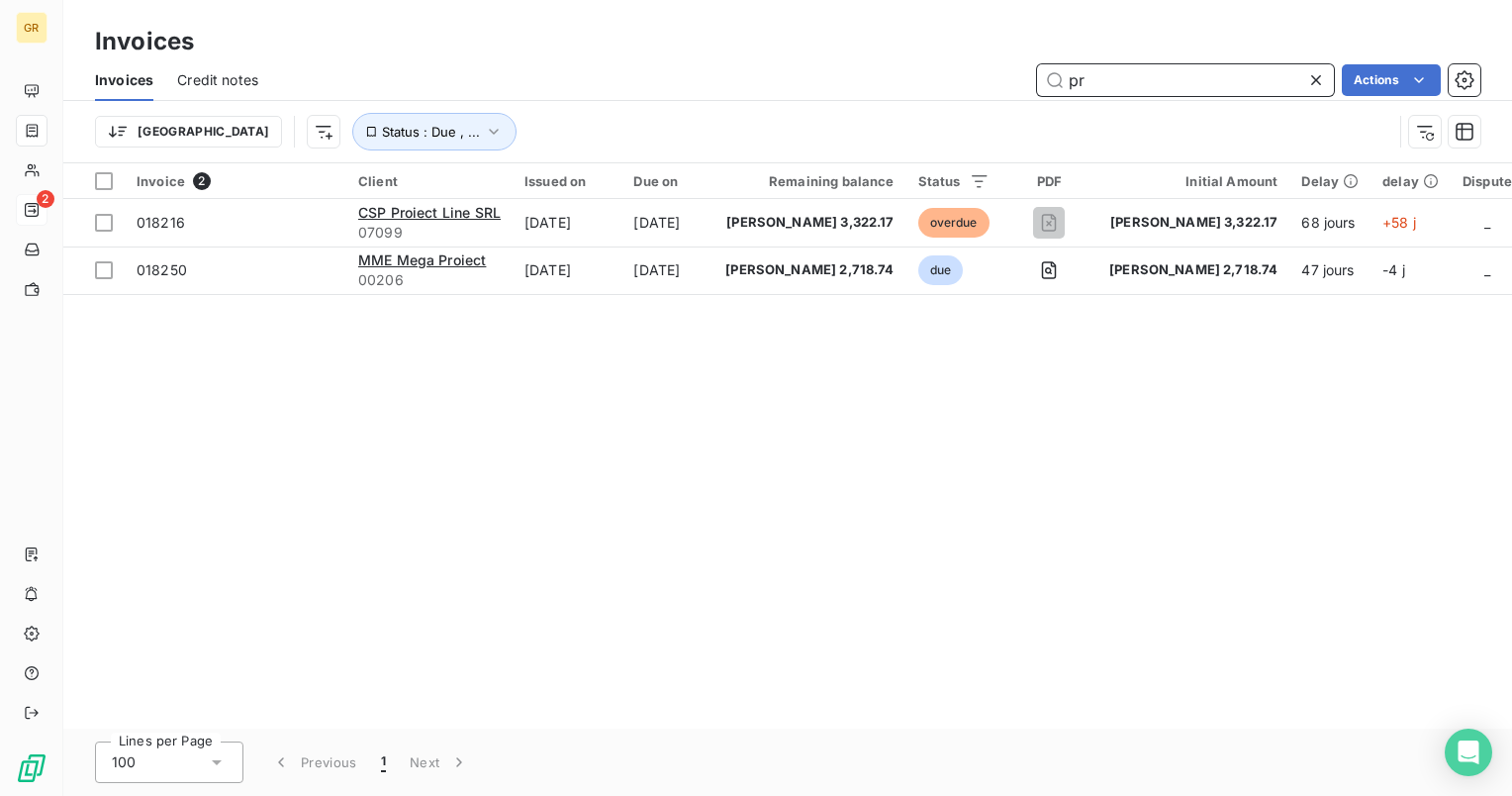
type input "p"
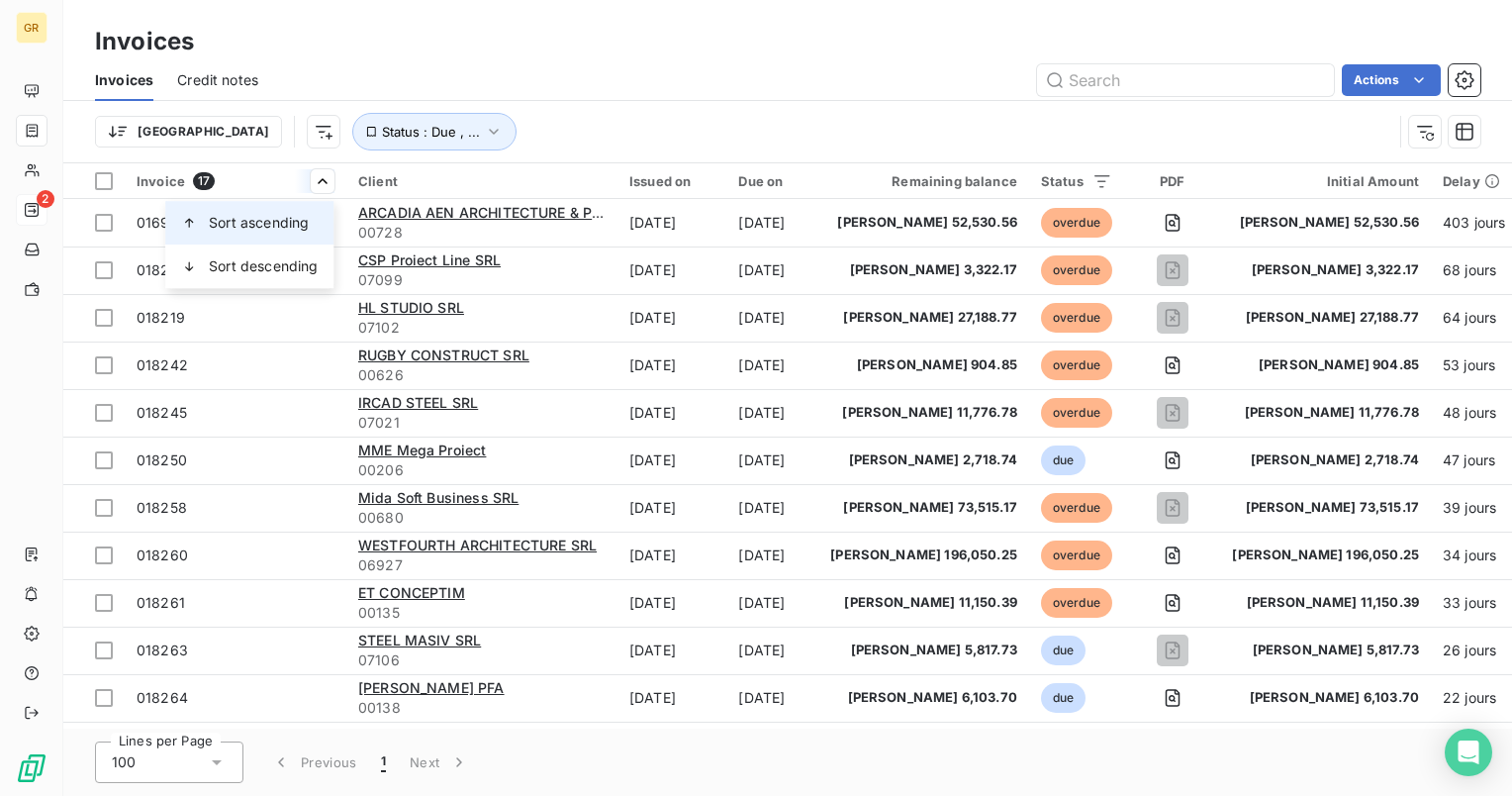
click at [285, 222] on span "Sort ascending" at bounding box center [259, 223] width 100 height 20
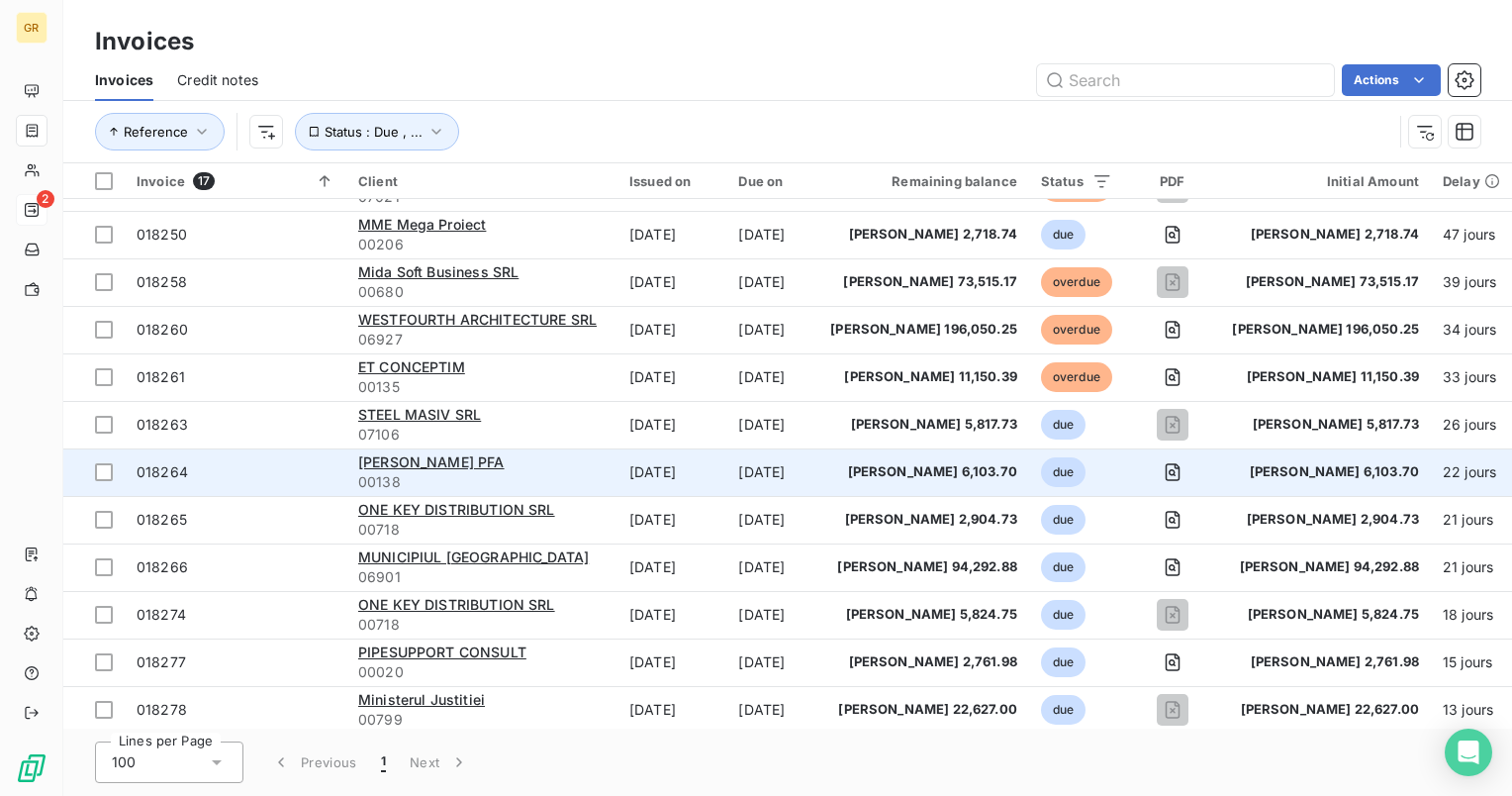
scroll to position [286, 0]
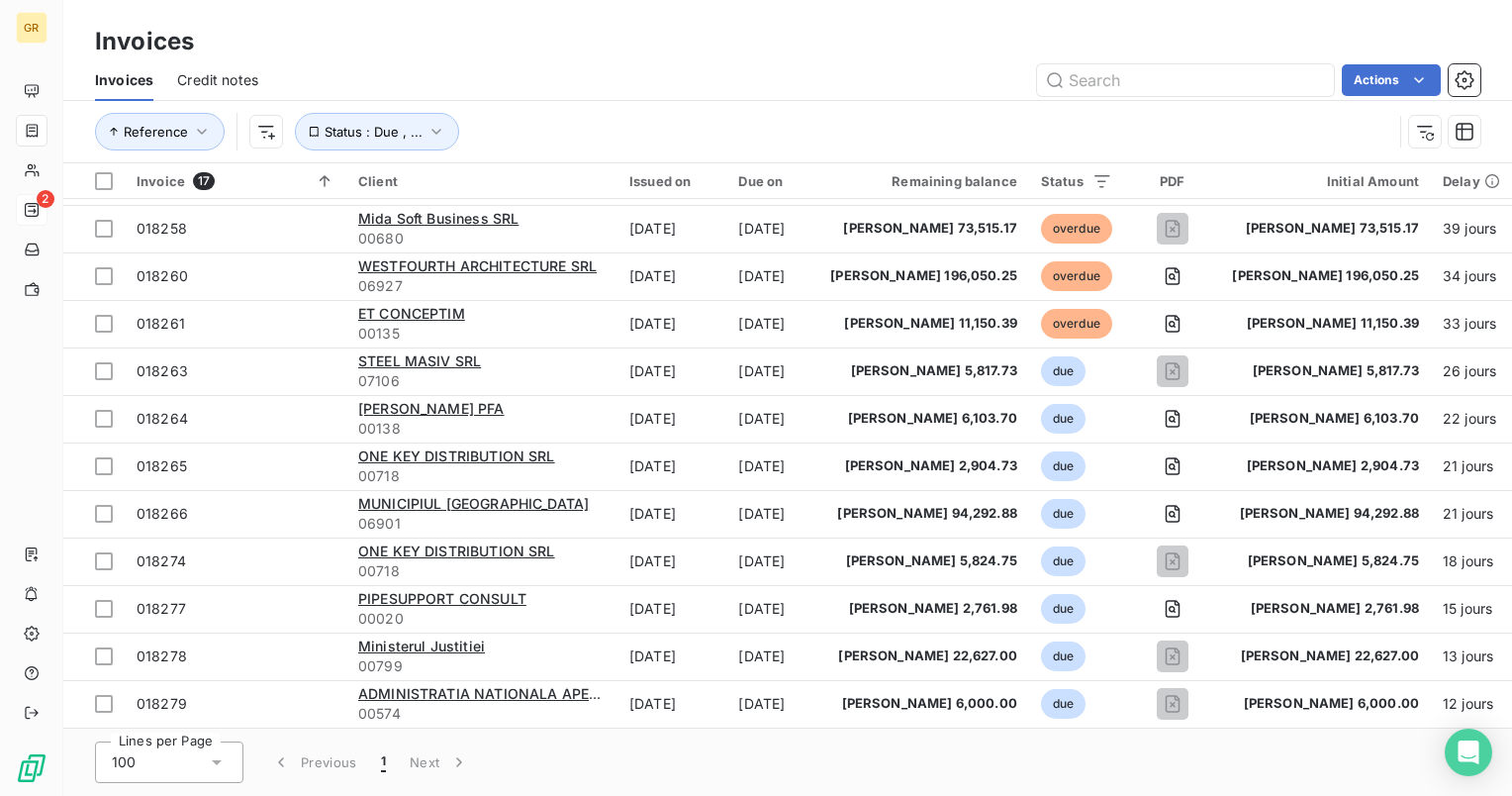
click at [833, 90] on div "Actions" at bounding box center [882, 80] width 1199 height 32
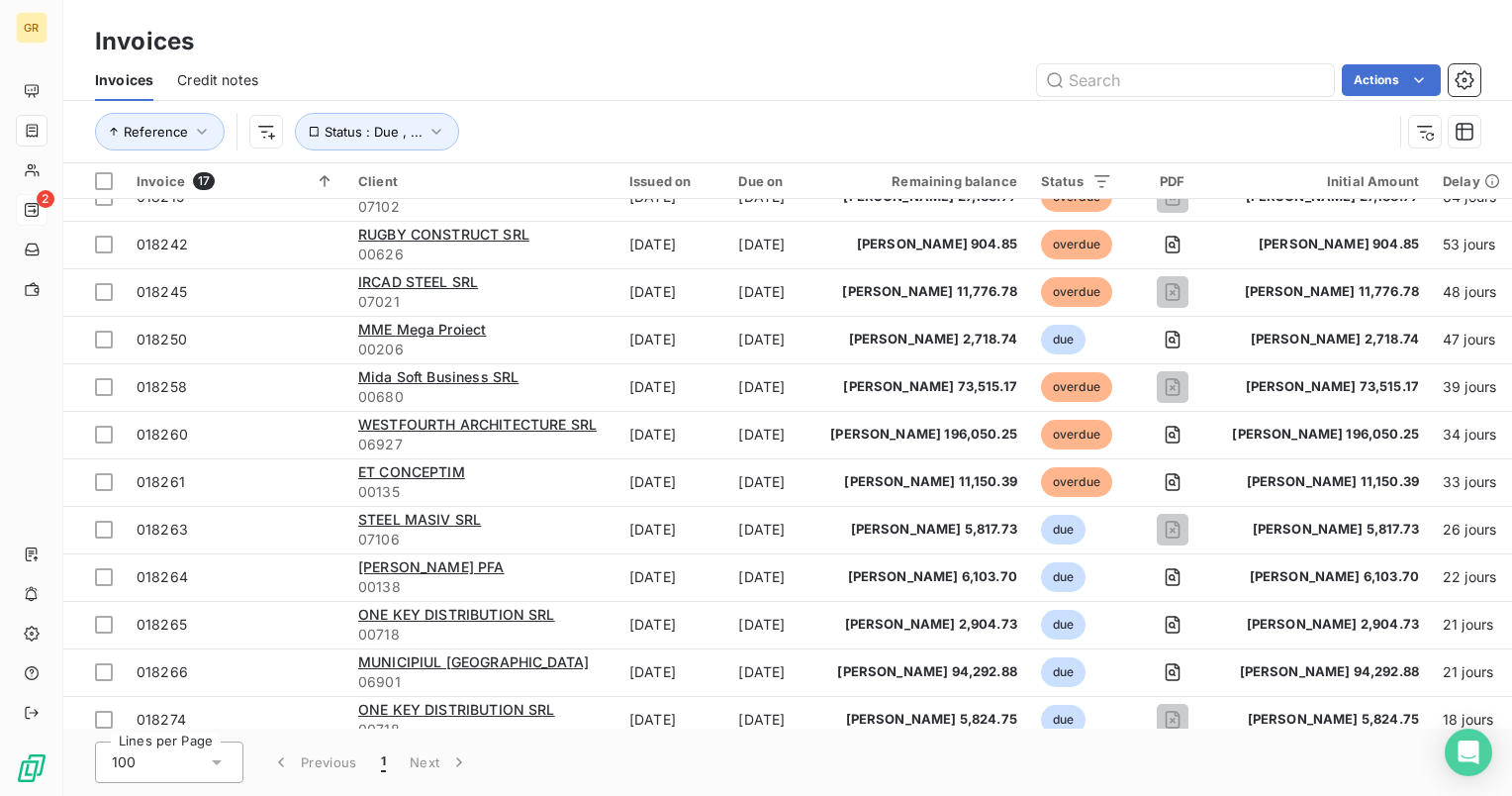
scroll to position [0, 0]
